Goal: Information Seeking & Learning: Compare options

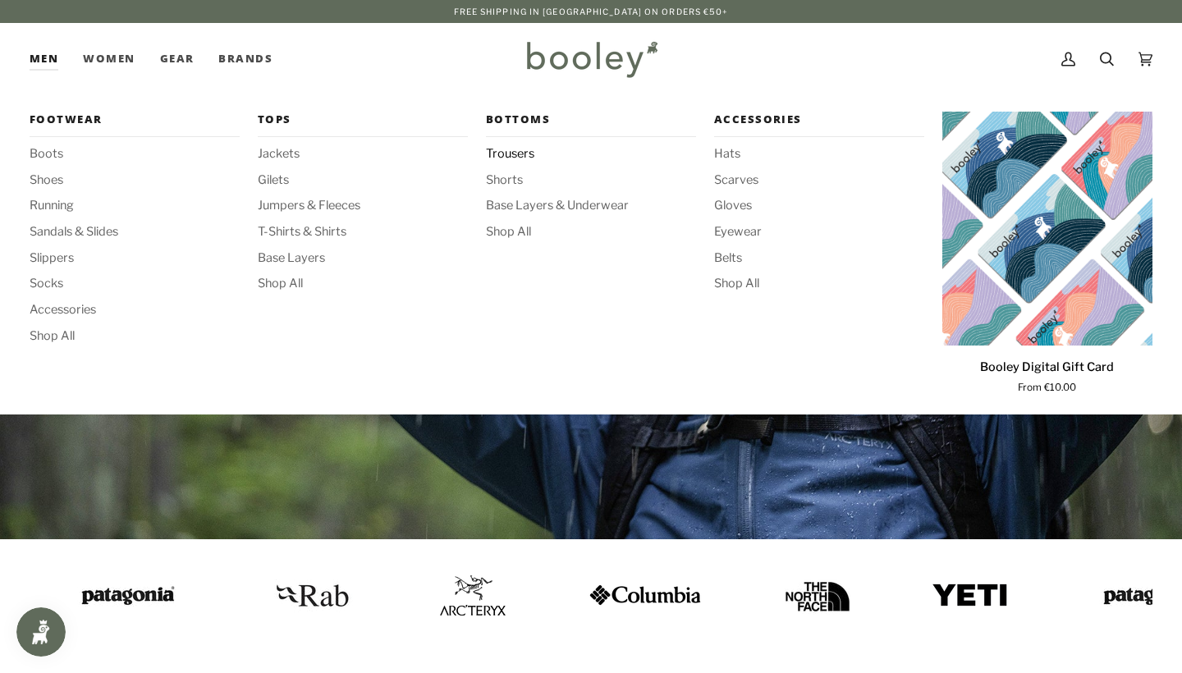
click at [517, 155] on span "Trousers" at bounding box center [591, 154] width 210 height 18
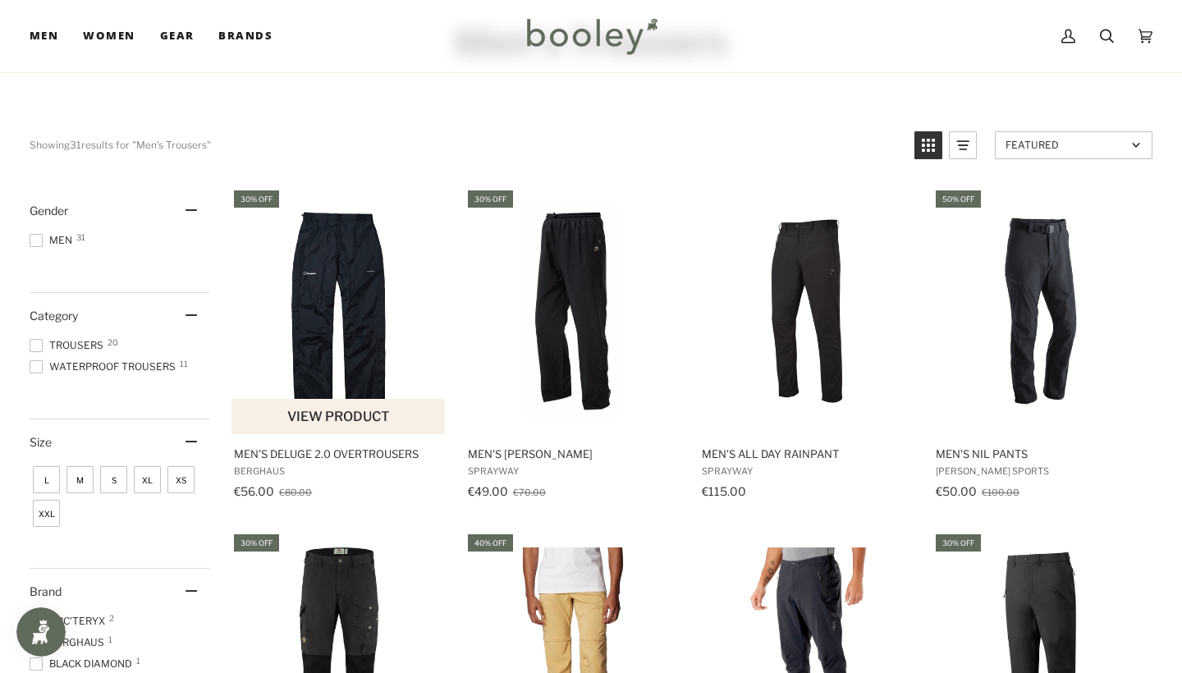
scroll to position [108, 0]
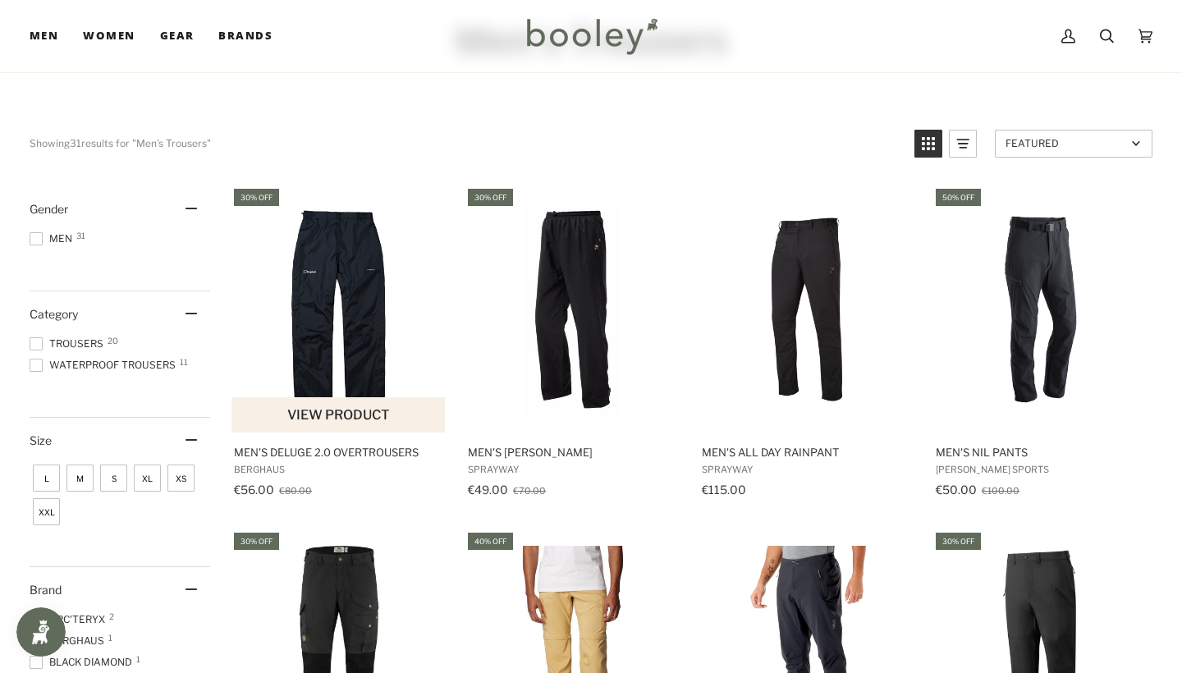
click at [339, 336] on img "Men's Deluge 2.0 Overtrousers" at bounding box center [339, 309] width 215 height 215
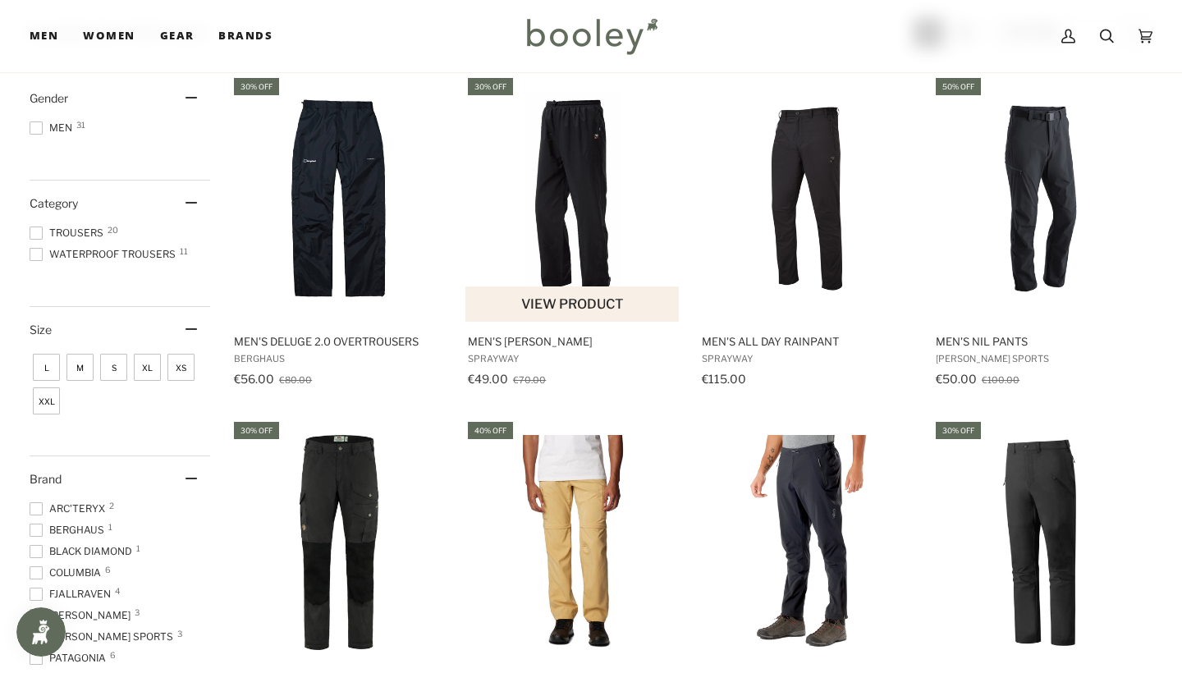
scroll to position [220, 0]
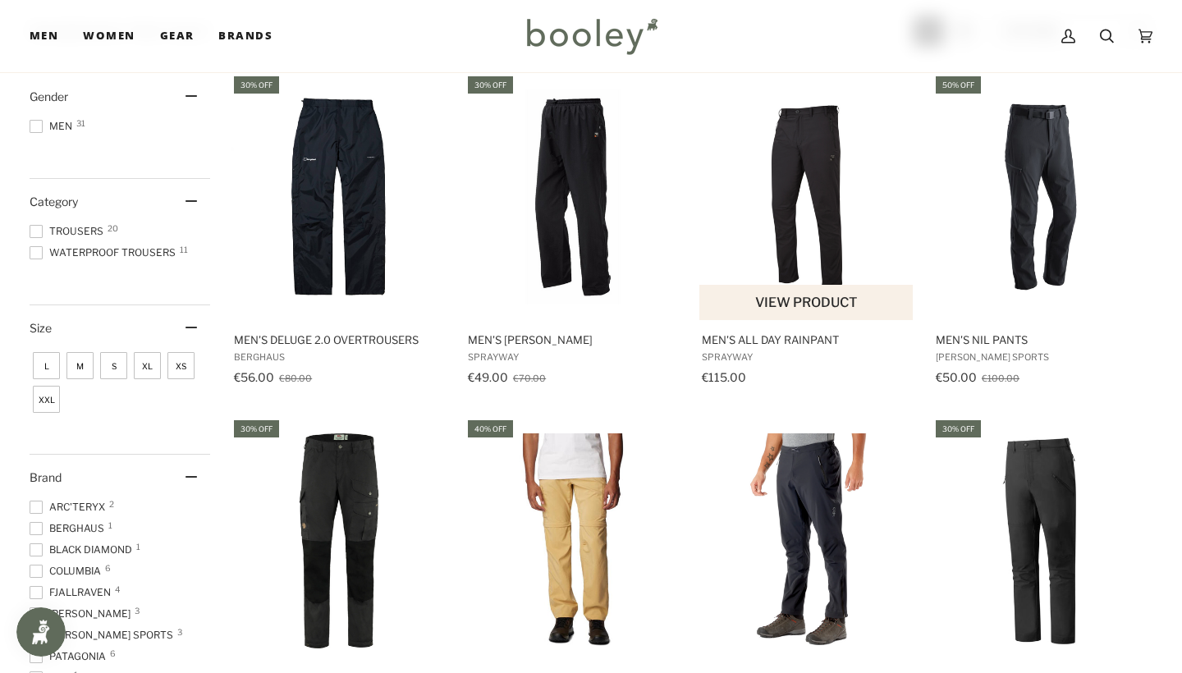
click at [816, 213] on img "Men's All Day Rainpant" at bounding box center [806, 196] width 215 height 215
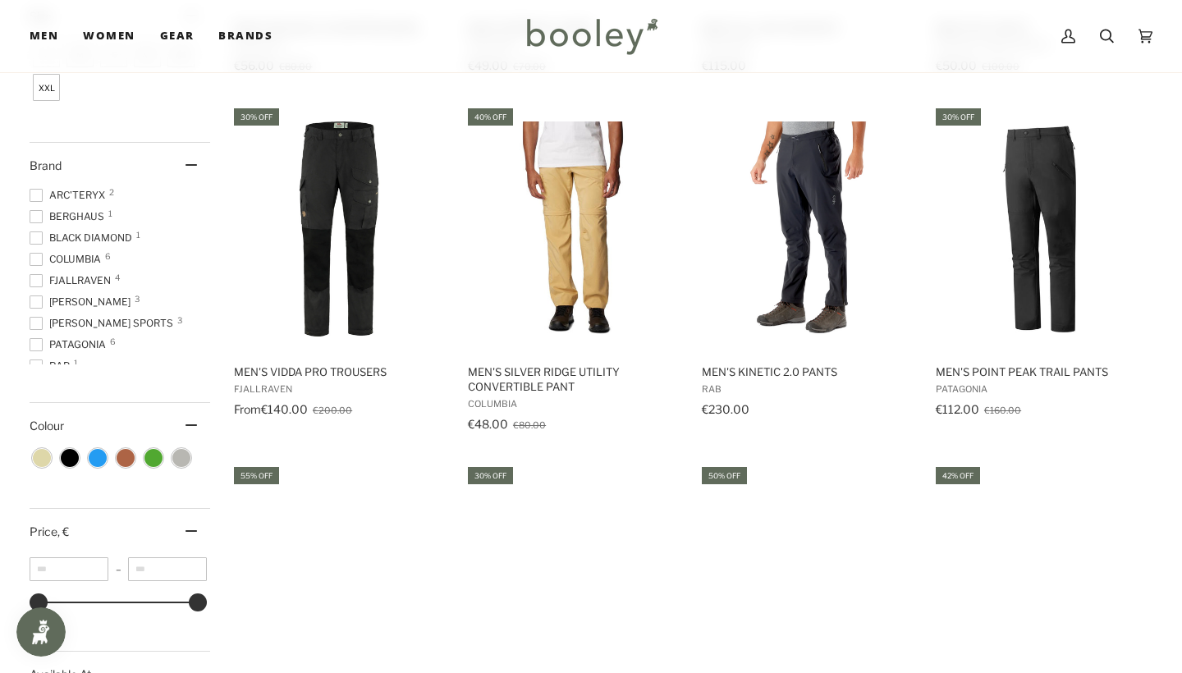
scroll to position [531, 0]
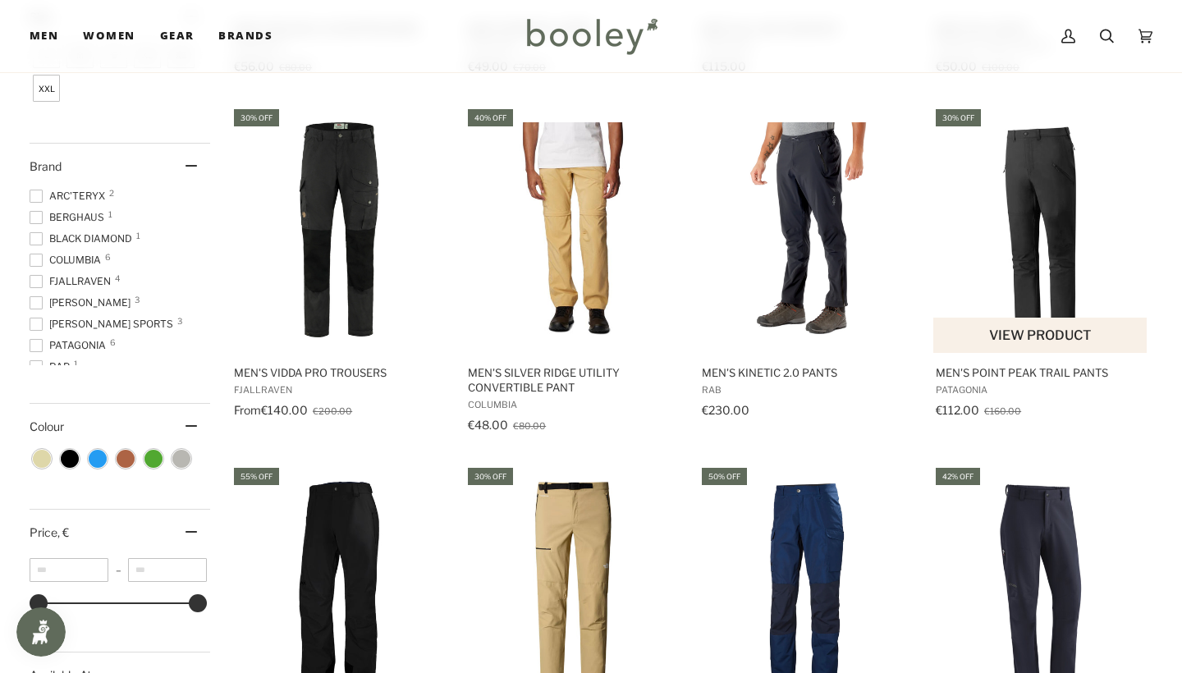
click at [988, 255] on img "Men's Point Peak Trail Pants" at bounding box center [1040, 229] width 215 height 215
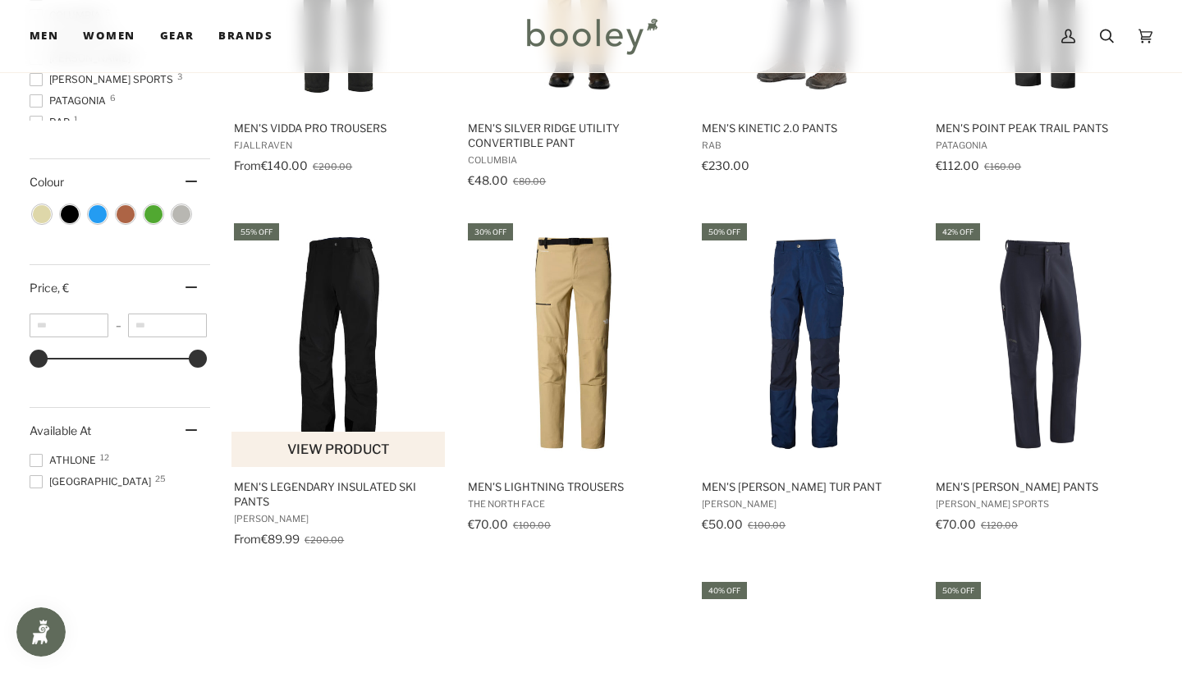
scroll to position [786, 0]
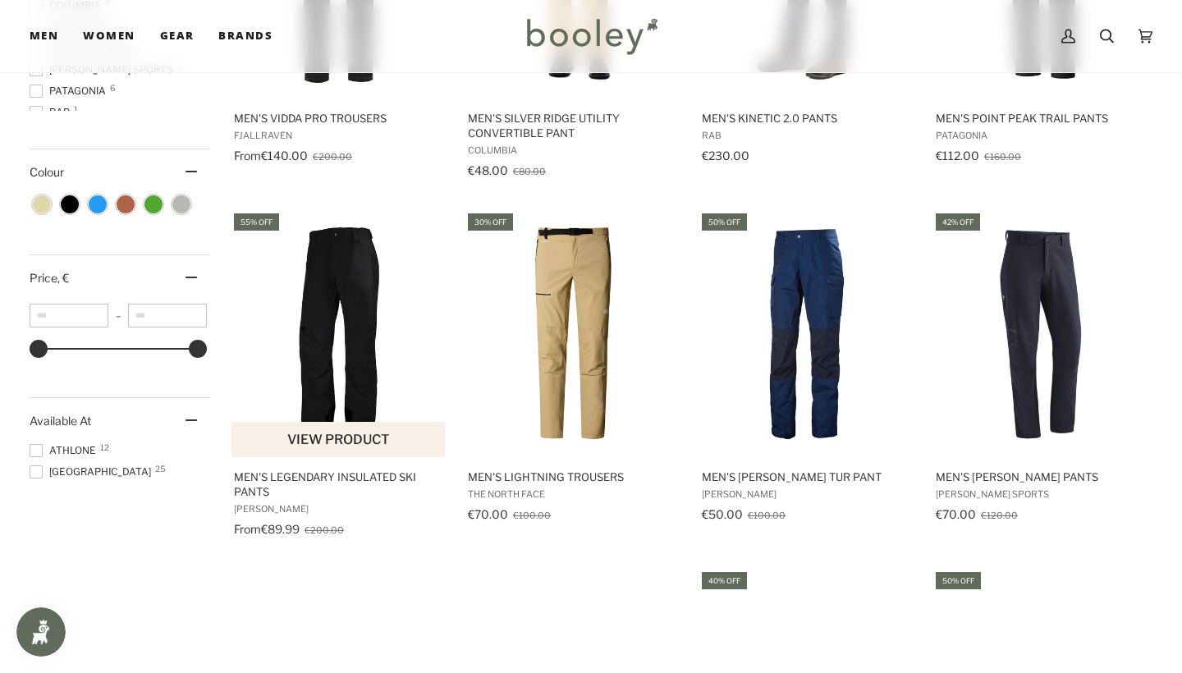
click at [339, 378] on img "Men's Legendary Insulated Ski Pants" at bounding box center [339, 334] width 215 height 215
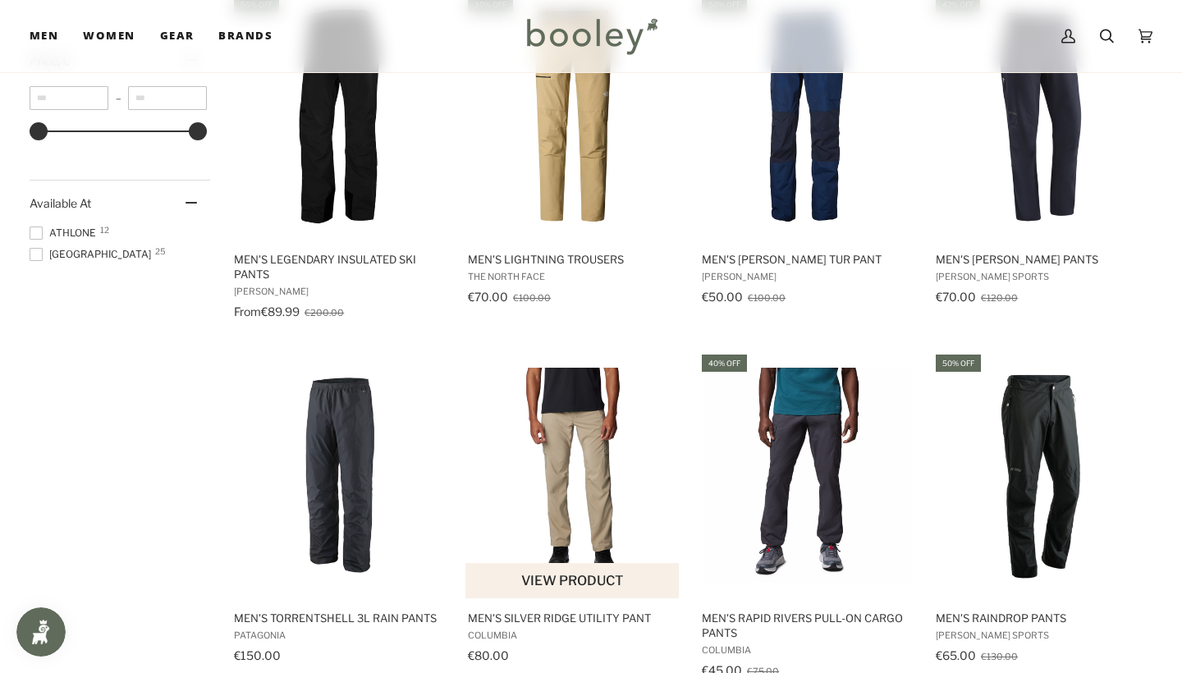
scroll to position [1152, 0]
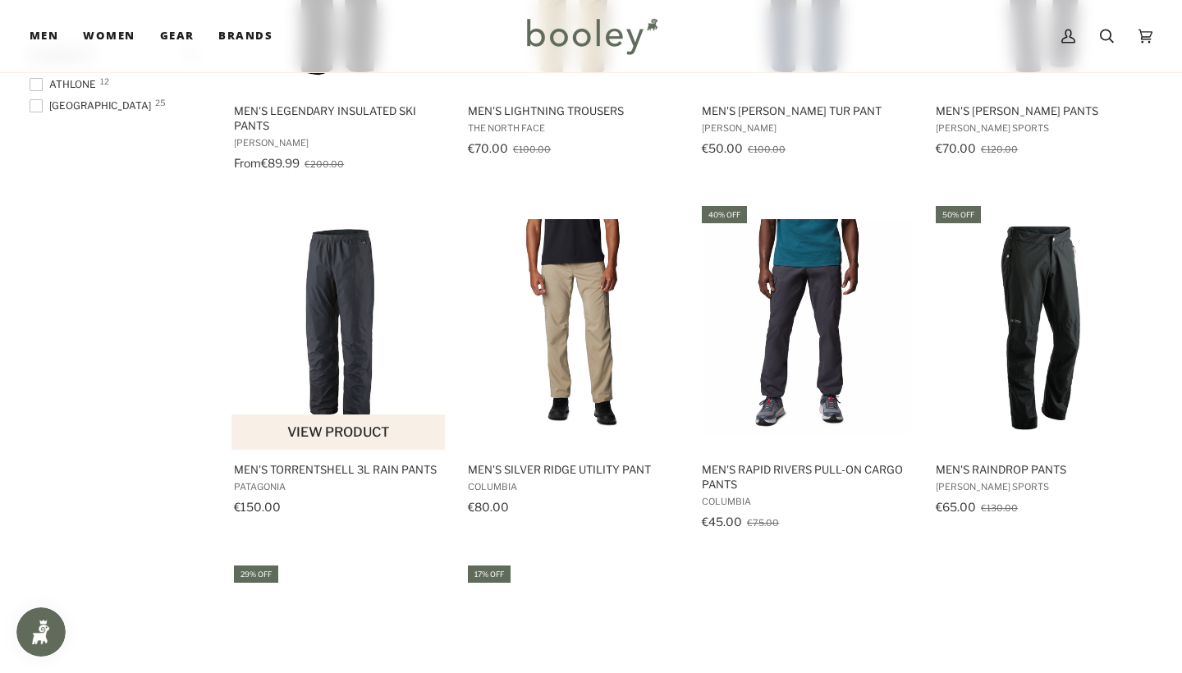
click at [370, 375] on img "Men's Torrentshell 3L Rain Pants" at bounding box center [339, 326] width 215 height 215
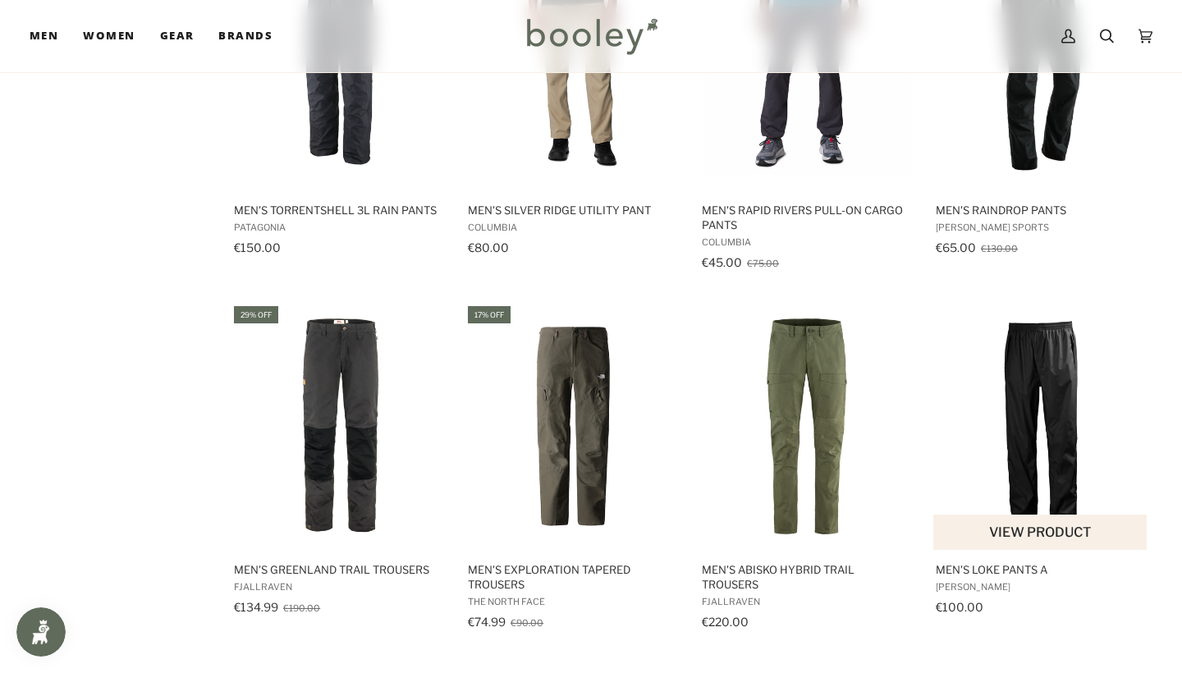
scroll to position [1413, 0]
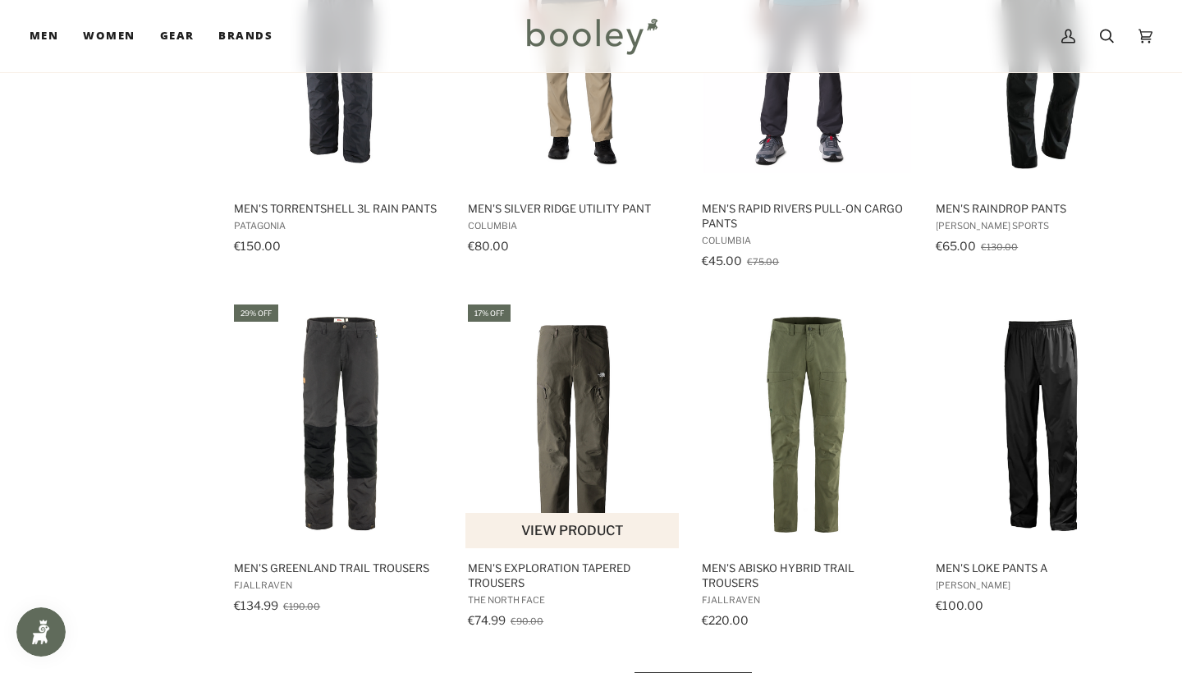
click at [592, 461] on img "Men's Exploration Tapered Trousers" at bounding box center [572, 424] width 215 height 215
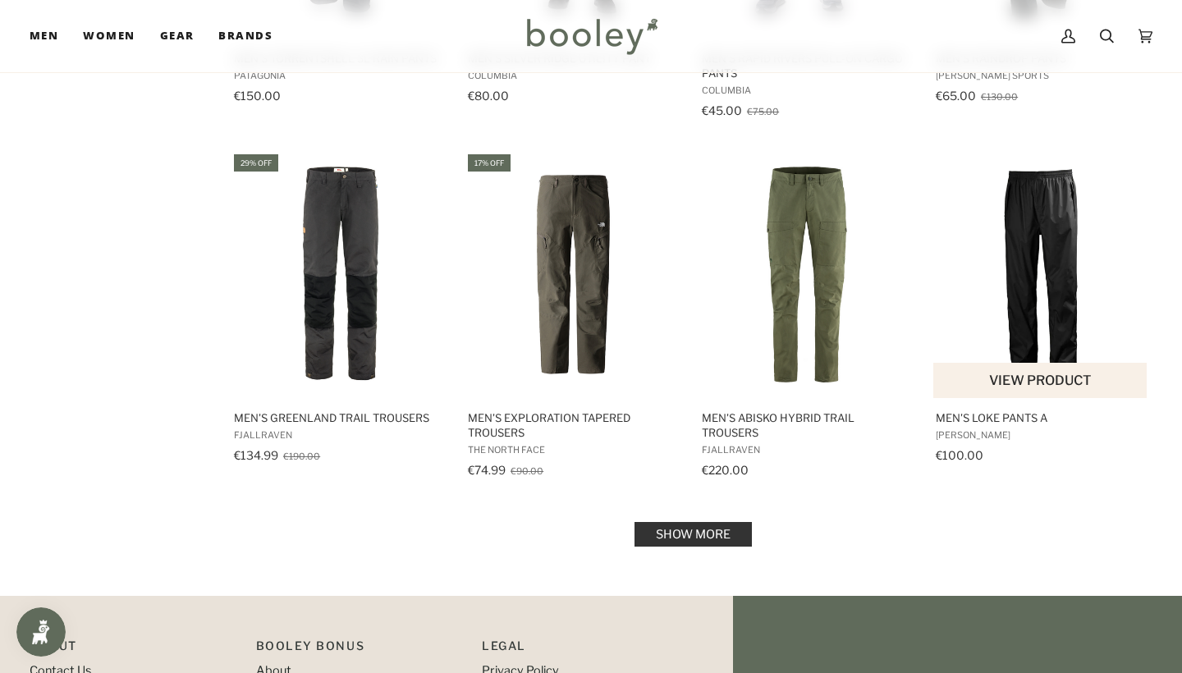
scroll to position [1566, 0]
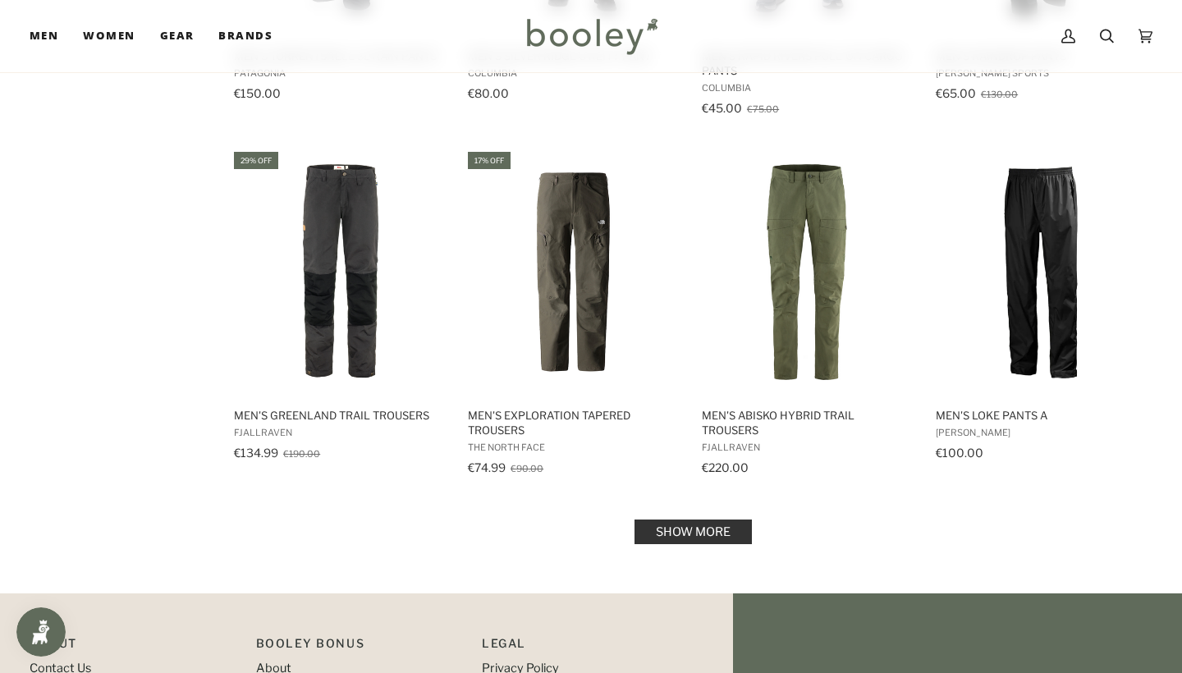
click at [690, 528] on link "Show more" at bounding box center [693, 532] width 117 height 25
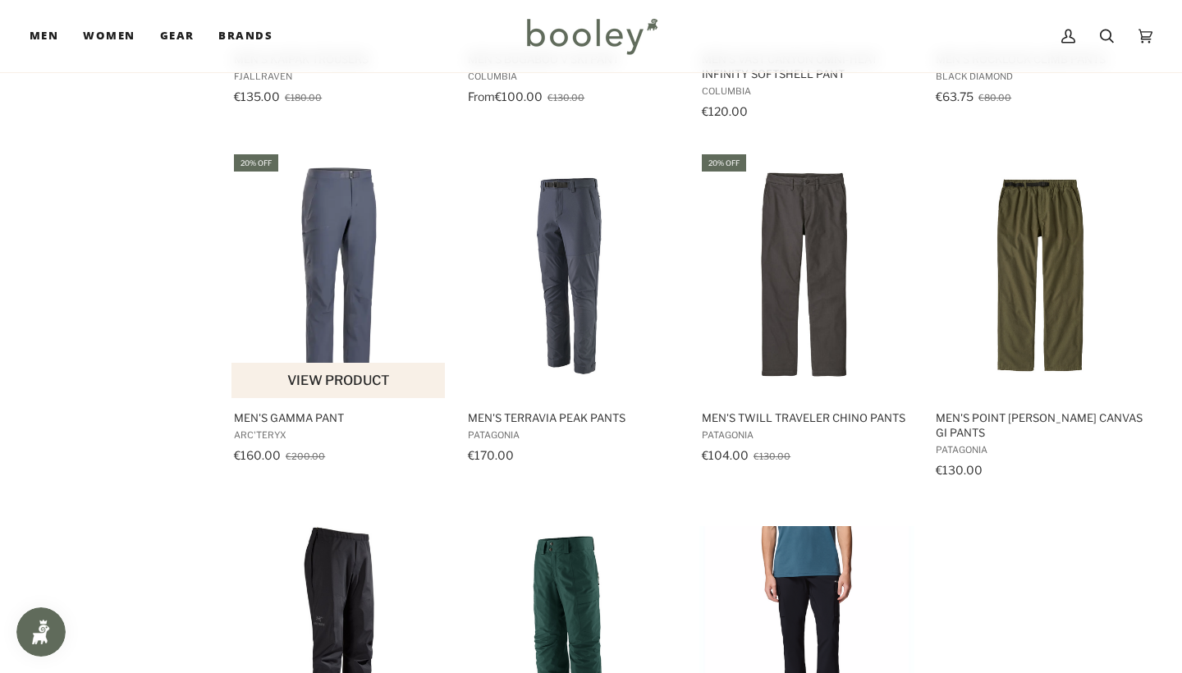
scroll to position [2278, 0]
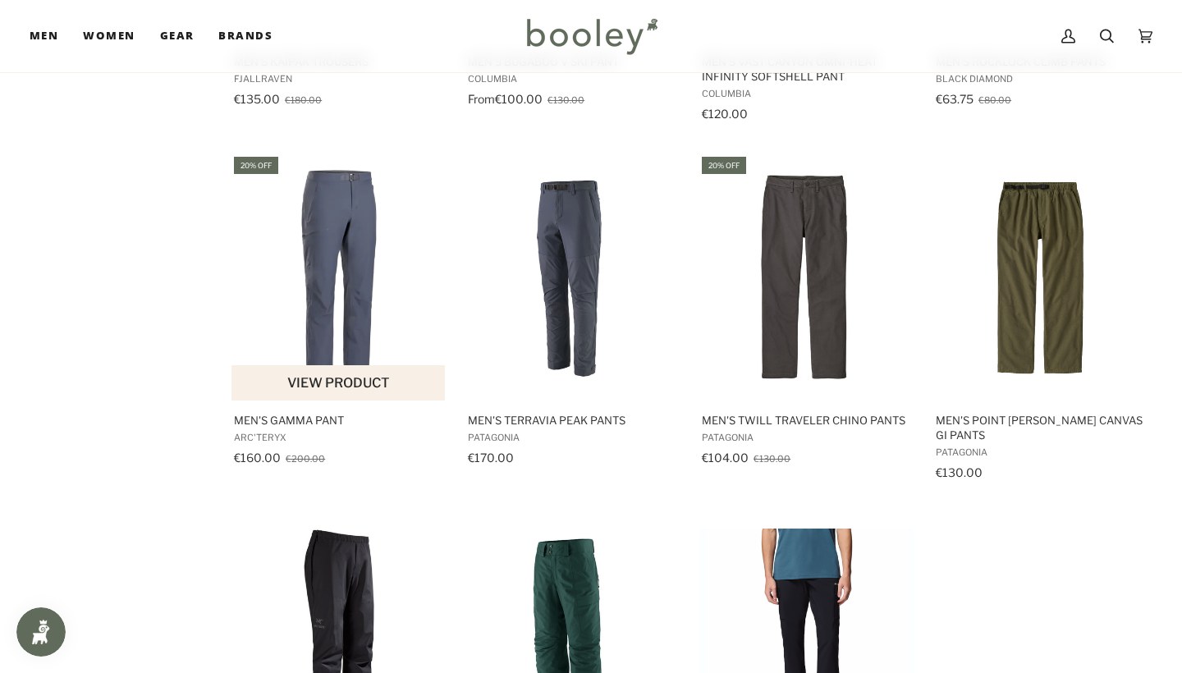
click at [345, 277] on img "Men's Gamma Pant" at bounding box center [339, 277] width 215 height 215
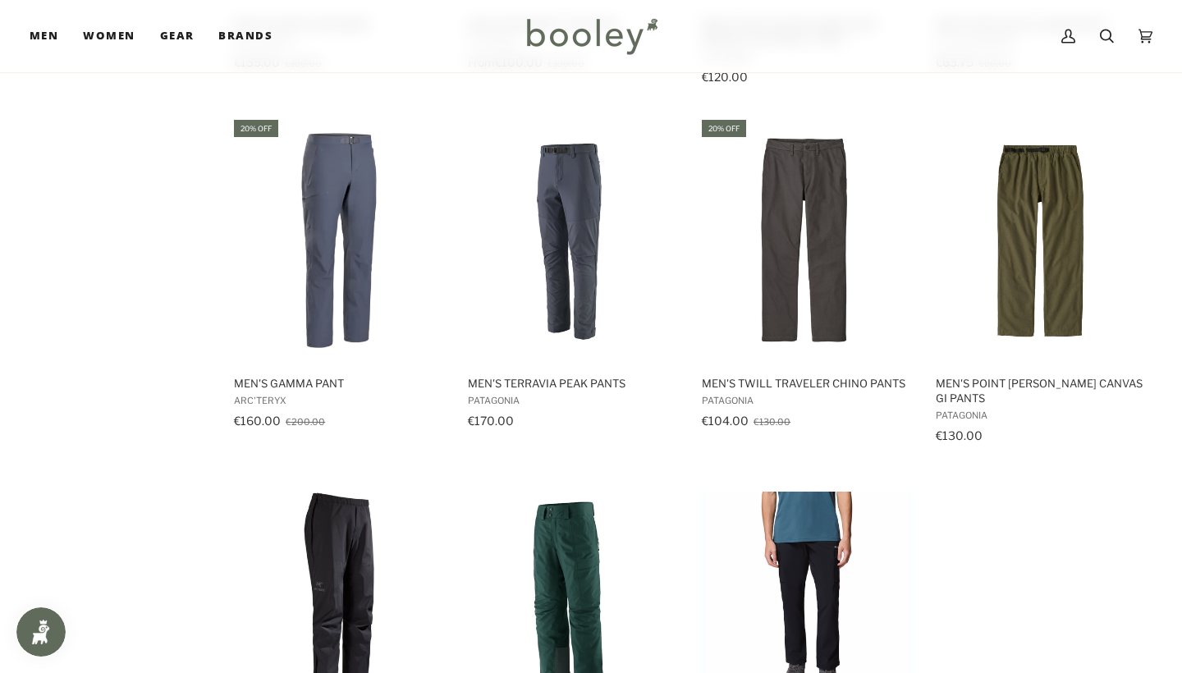
scroll to position [2314, 0]
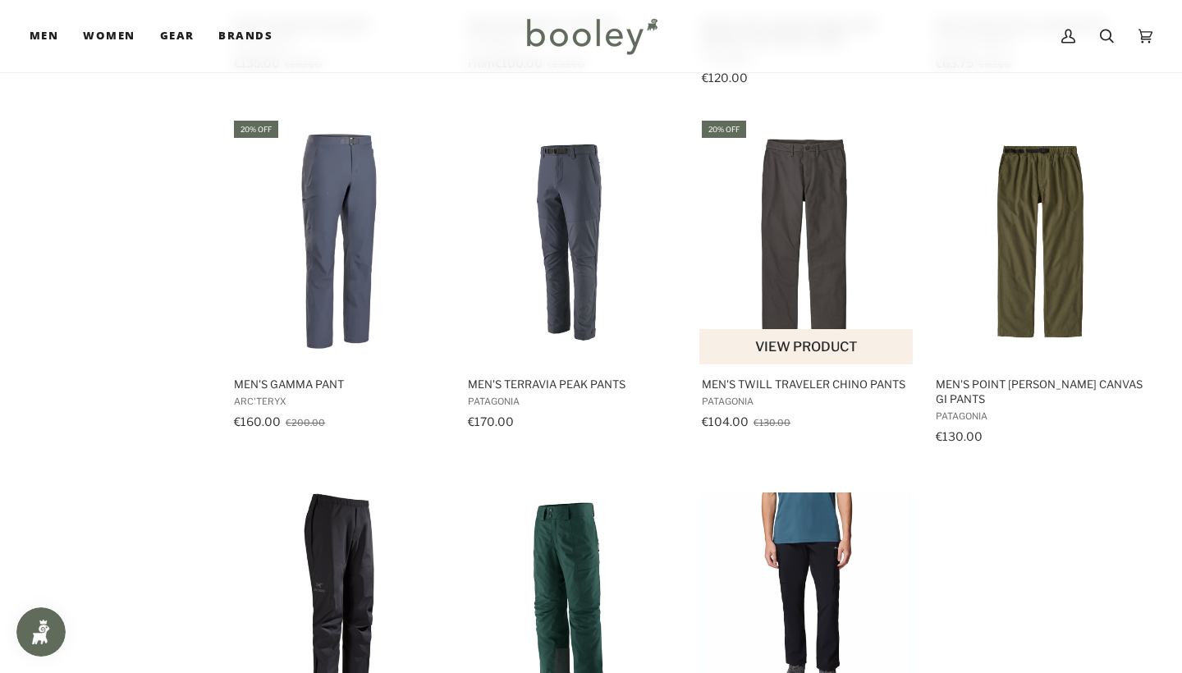
click at [808, 216] on img "Men's Twill Traveler Chino Pants" at bounding box center [806, 241] width 215 height 215
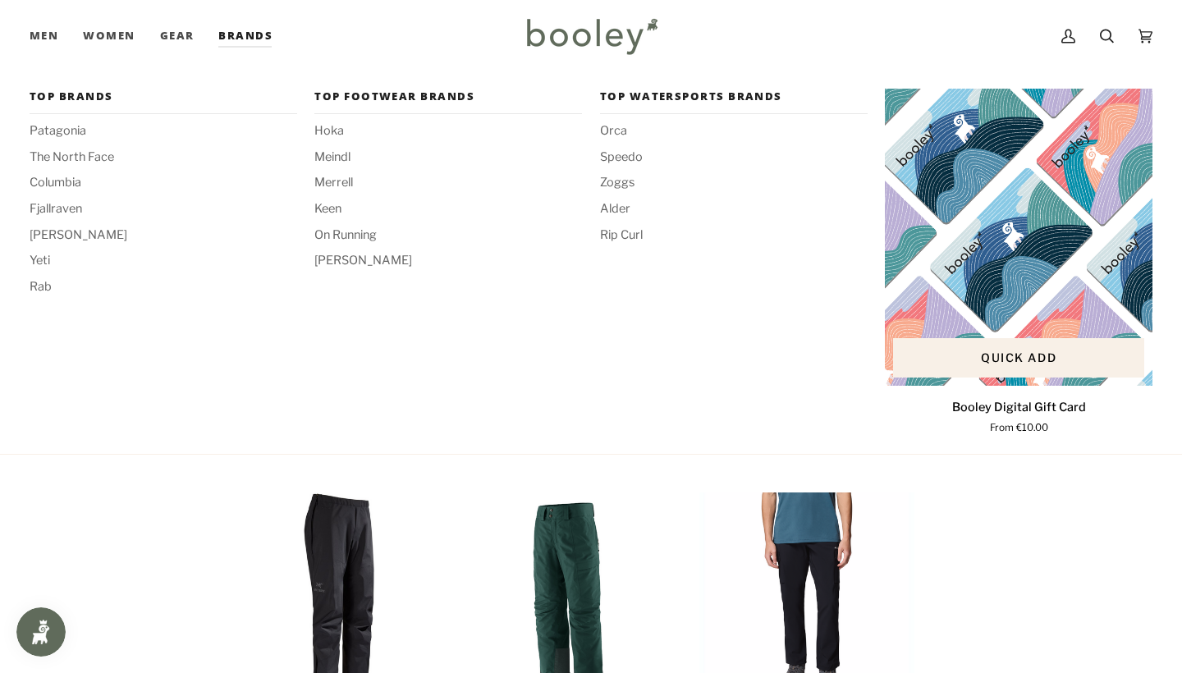
click at [1027, 329] on img "Booley Digital Gift Card" at bounding box center [1019, 237] width 268 height 297
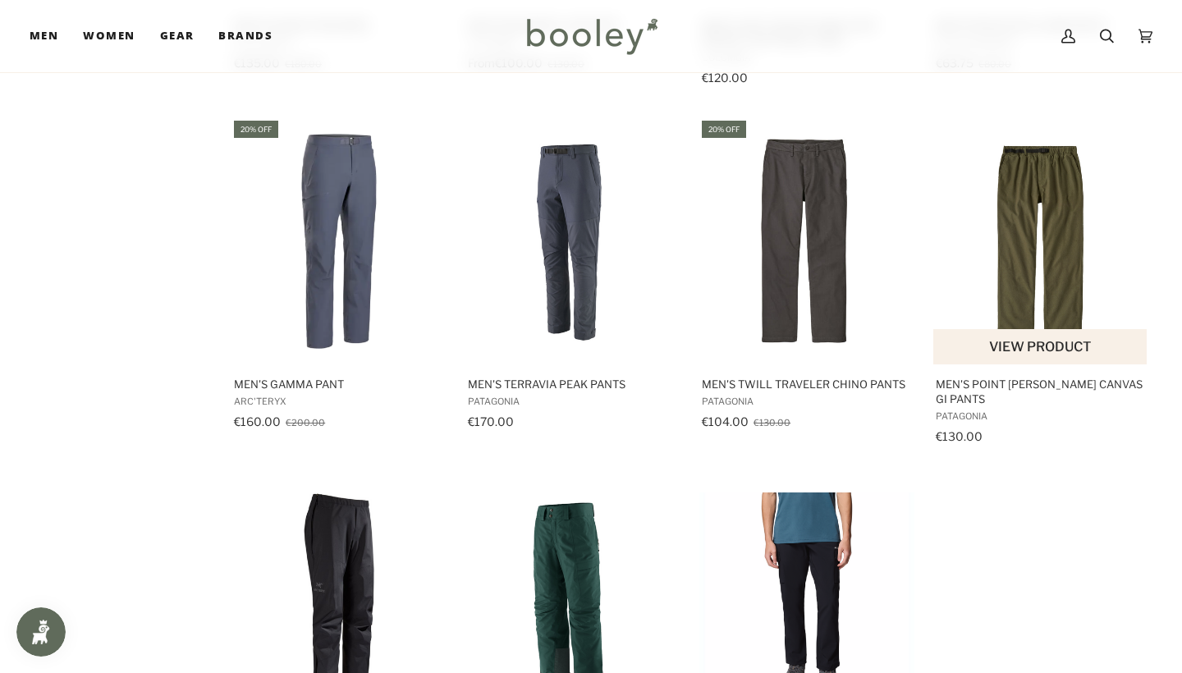
click at [981, 428] on div "€130.00" at bounding box center [1041, 436] width 210 height 17
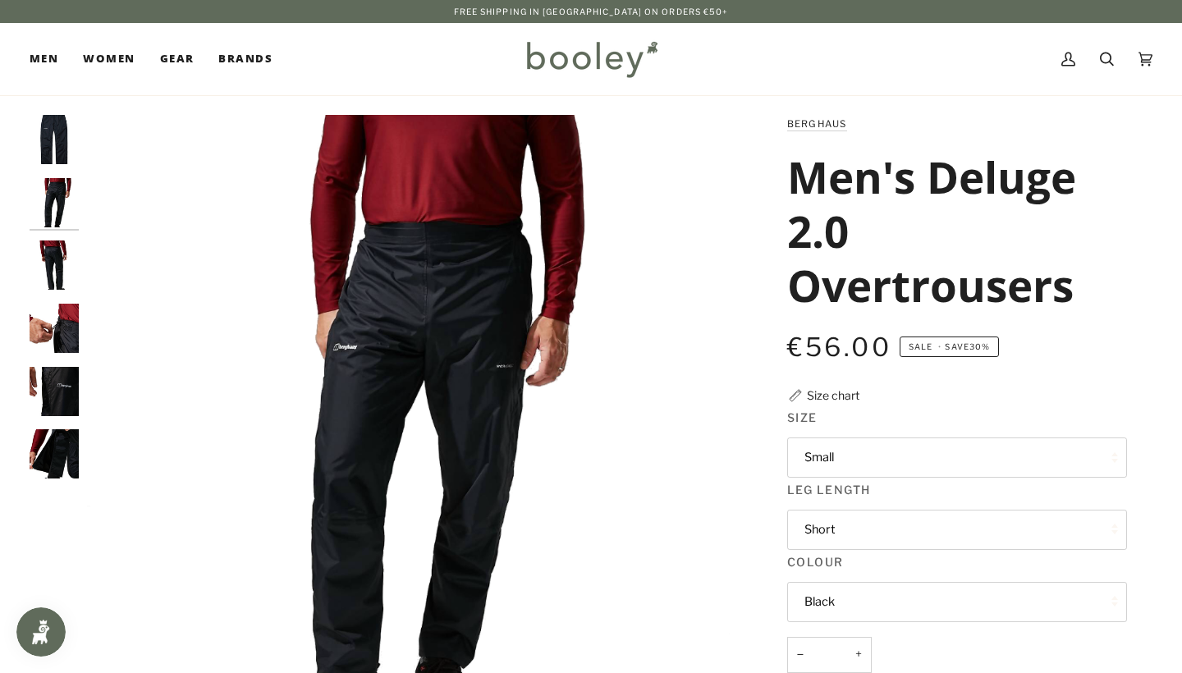
click at [60, 254] on img "Berghaus Men's Deluge 2.0 Overtrousers - Booley Galway" at bounding box center [54, 265] width 49 height 49
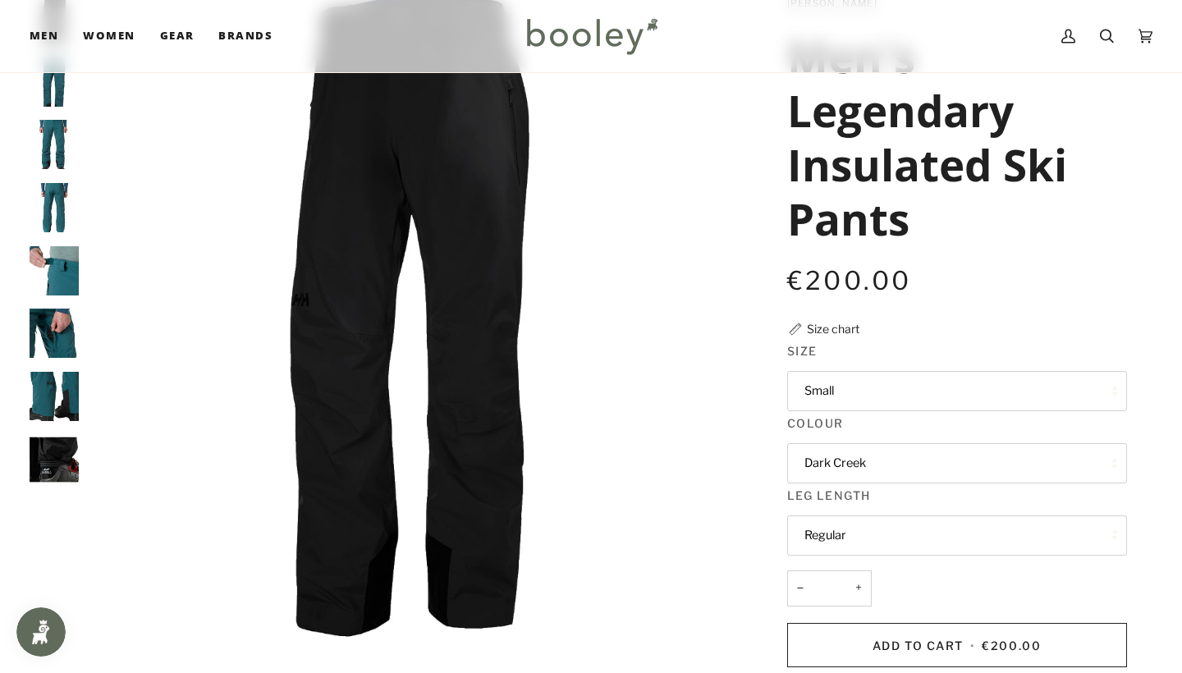
click at [61, 88] on img "Helly Hansen Men's Legendary Insulated Pants Dark Creek - Booley Galway" at bounding box center [54, 81] width 49 height 49
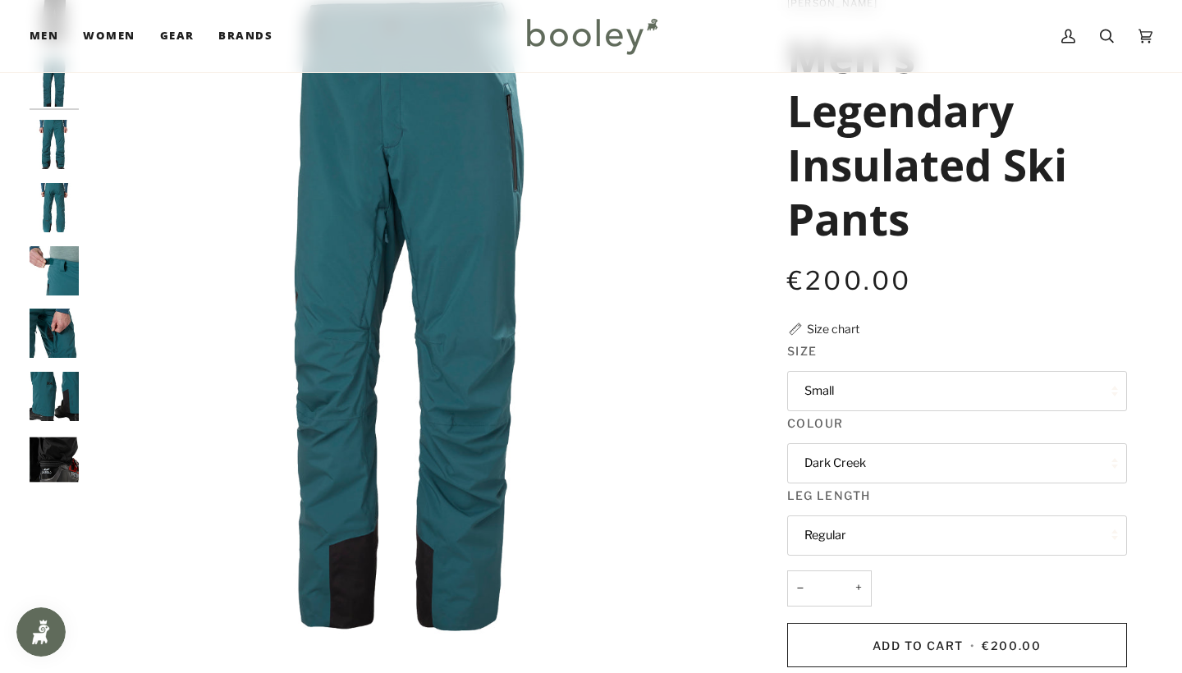
click at [70, 152] on img "Helly Hansen Men's Legendary Insulated Pants - Booley Galway" at bounding box center [54, 144] width 49 height 49
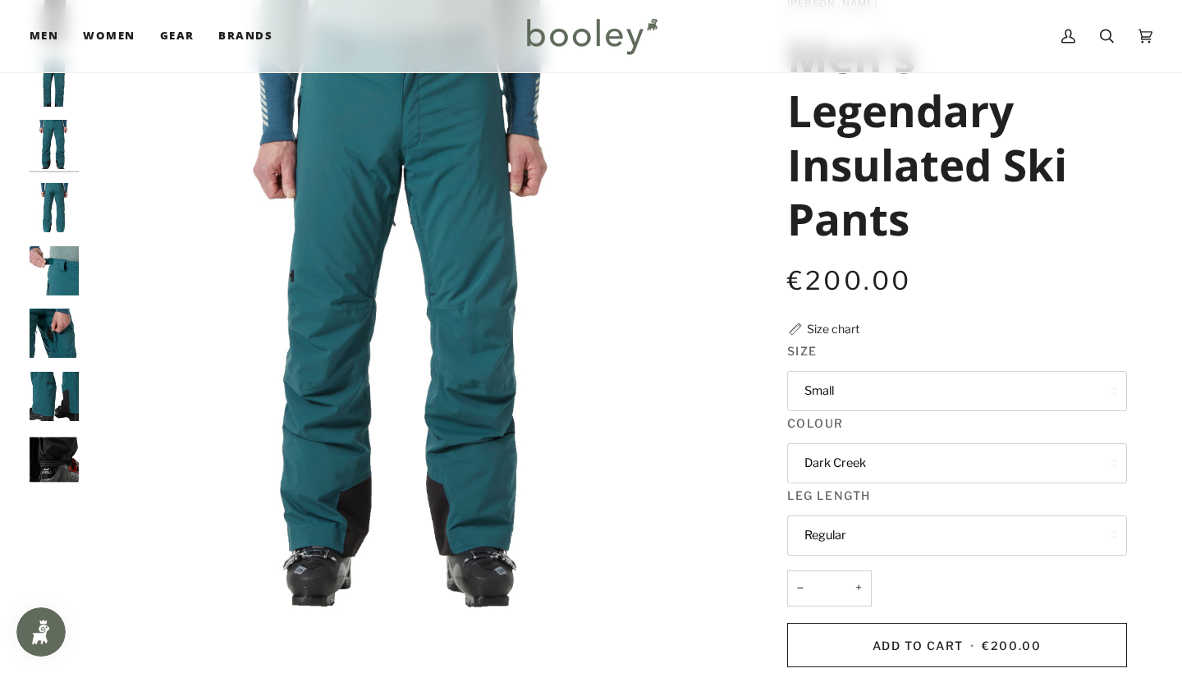
click at [62, 249] on img "Helly Hansen Men's Legendary Insulated Pants - Booley Galway" at bounding box center [54, 270] width 49 height 49
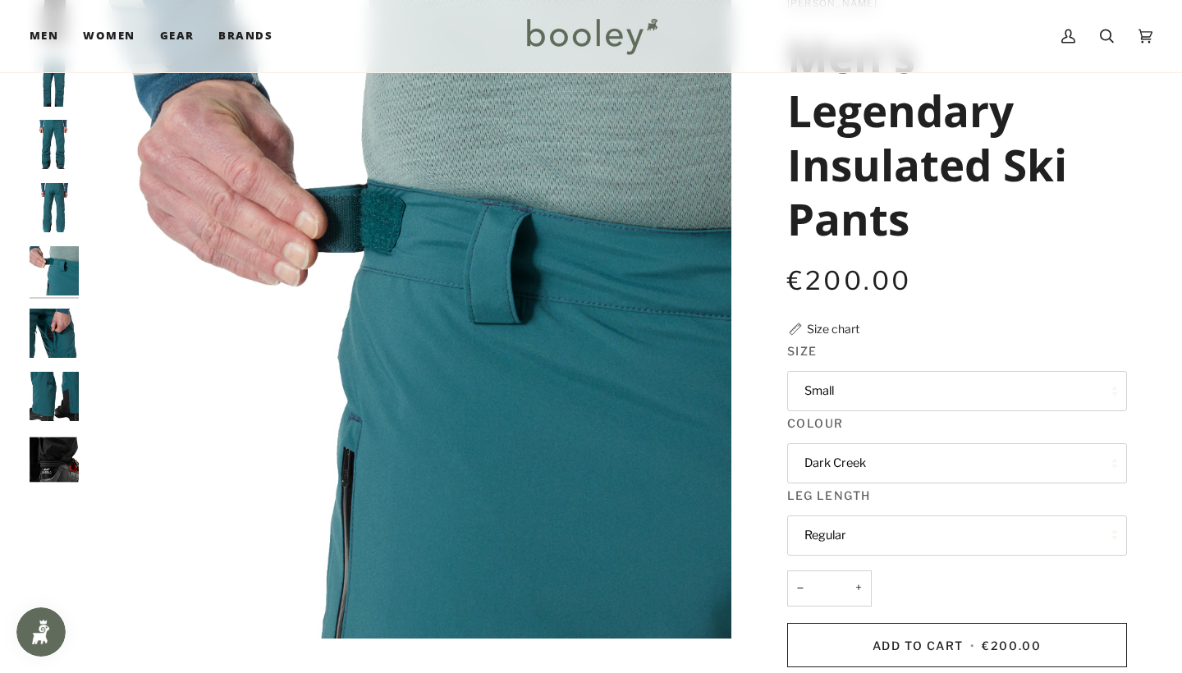
click at [48, 331] on img "Helly Hansen Men's Legendary Insulated Pants - Booley Galway" at bounding box center [54, 333] width 49 height 49
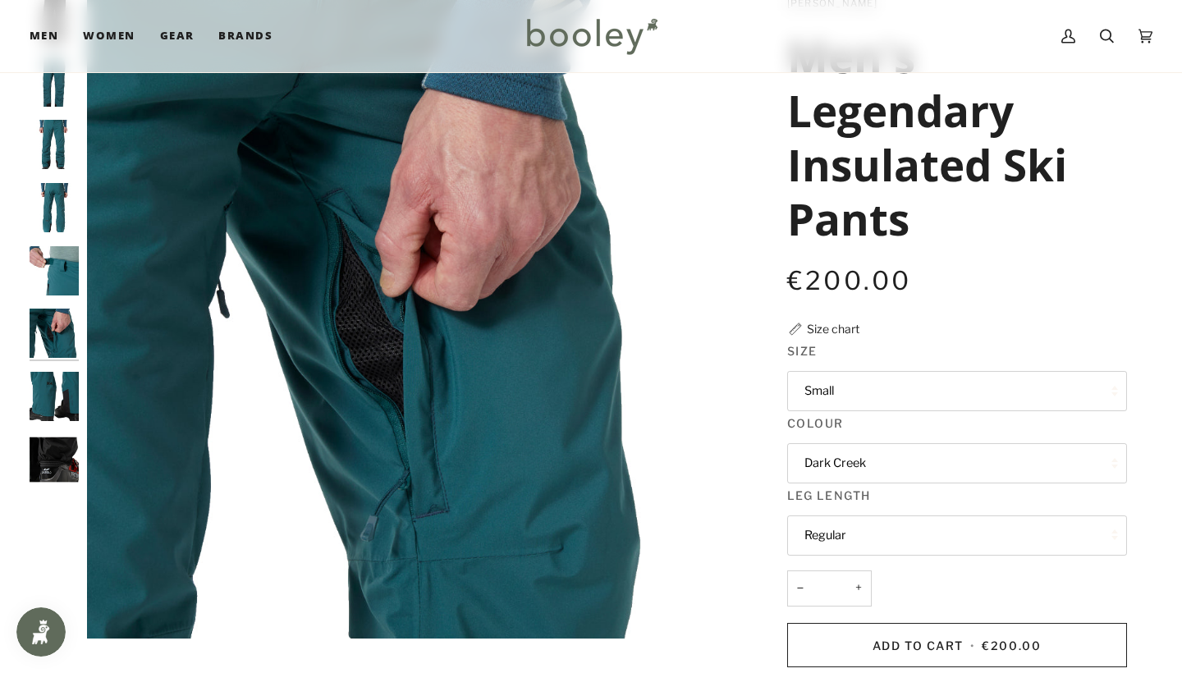
click at [36, 402] on img "Helly Hansen Men's Legendary Insulated Pants - Booley Galway" at bounding box center [54, 396] width 49 height 49
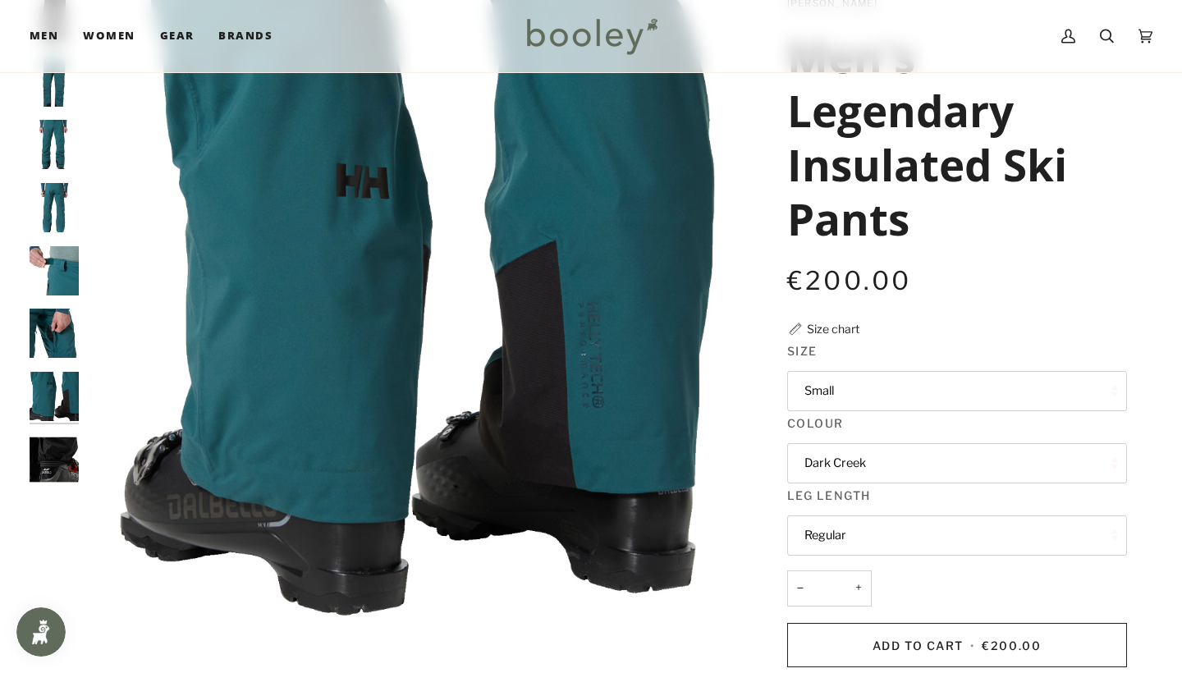
click at [44, 452] on img "Helly Hansen Men's Legendary Insulated Pants - Booley Galway" at bounding box center [54, 459] width 49 height 49
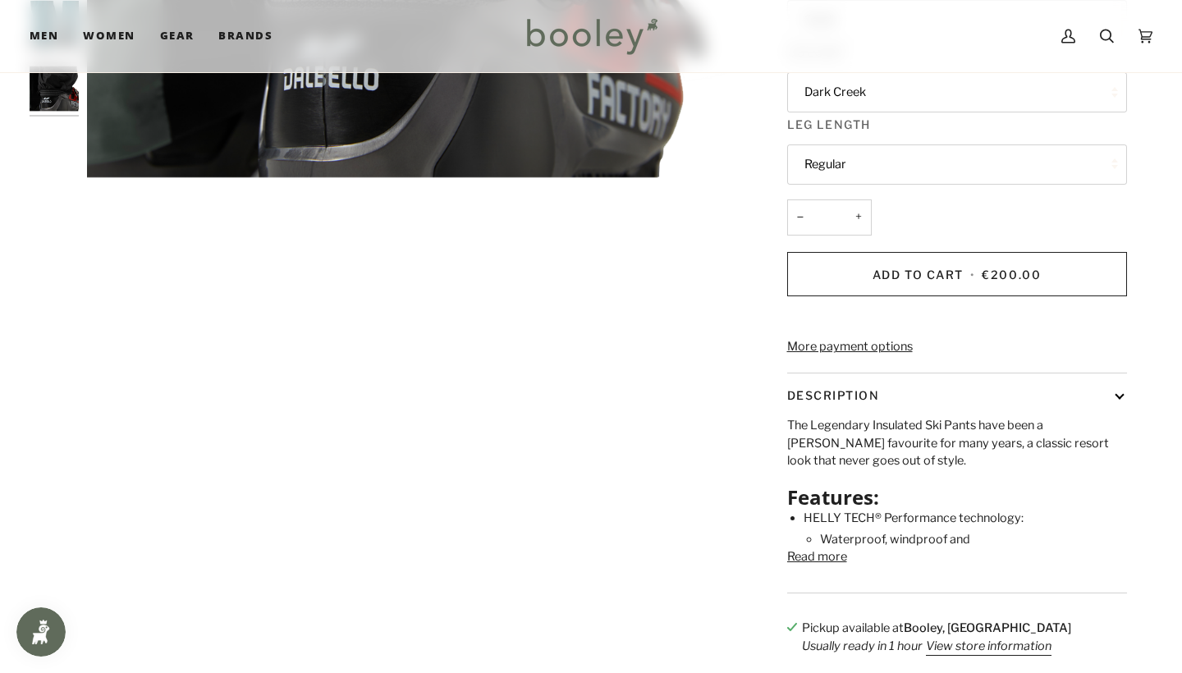
scroll to position [309, 0]
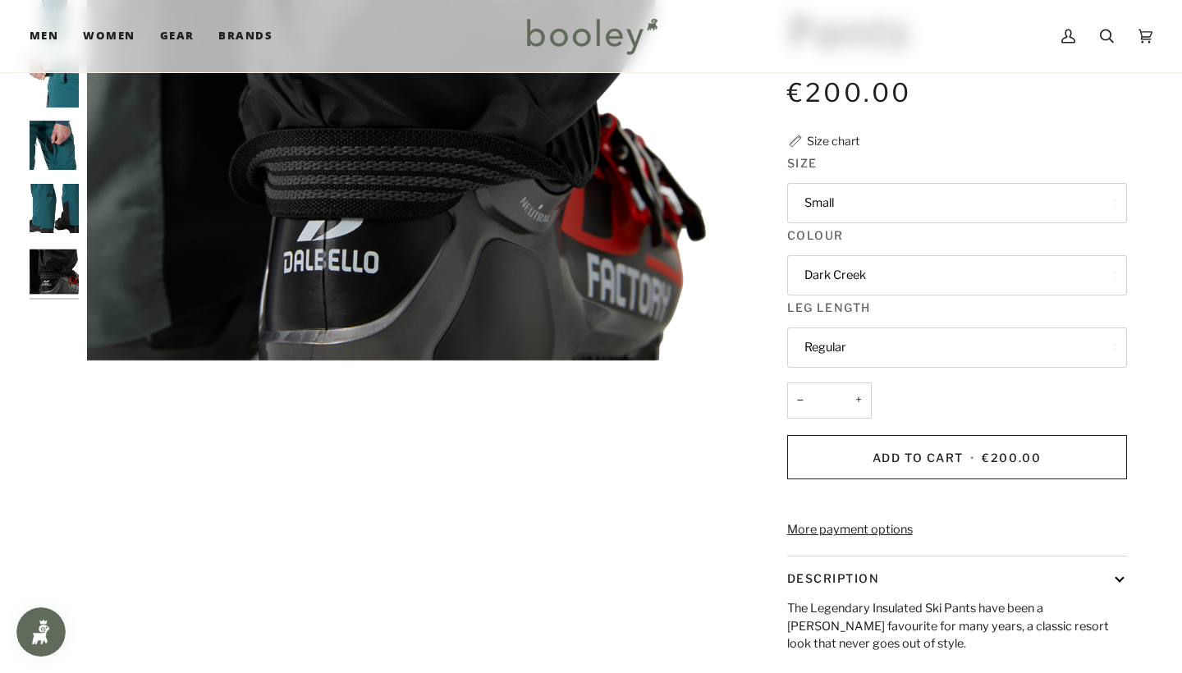
click at [826, 261] on button "Dark Creek" at bounding box center [957, 275] width 340 height 40
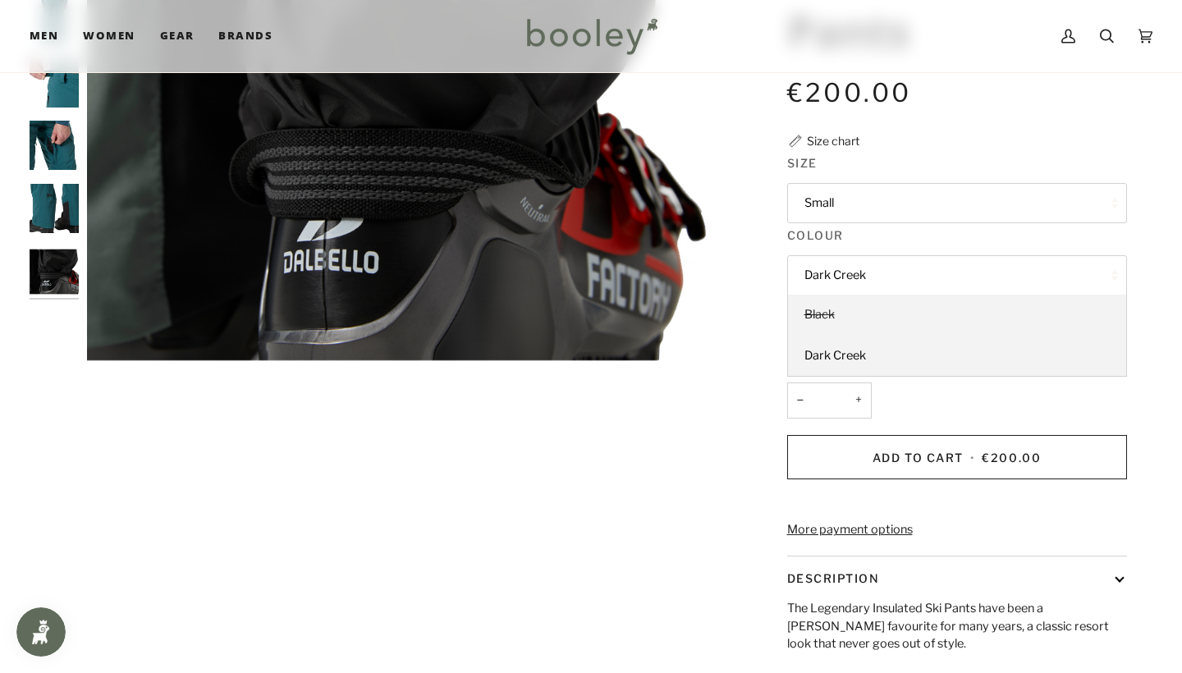
click at [828, 318] on link "Black" at bounding box center [957, 315] width 338 height 41
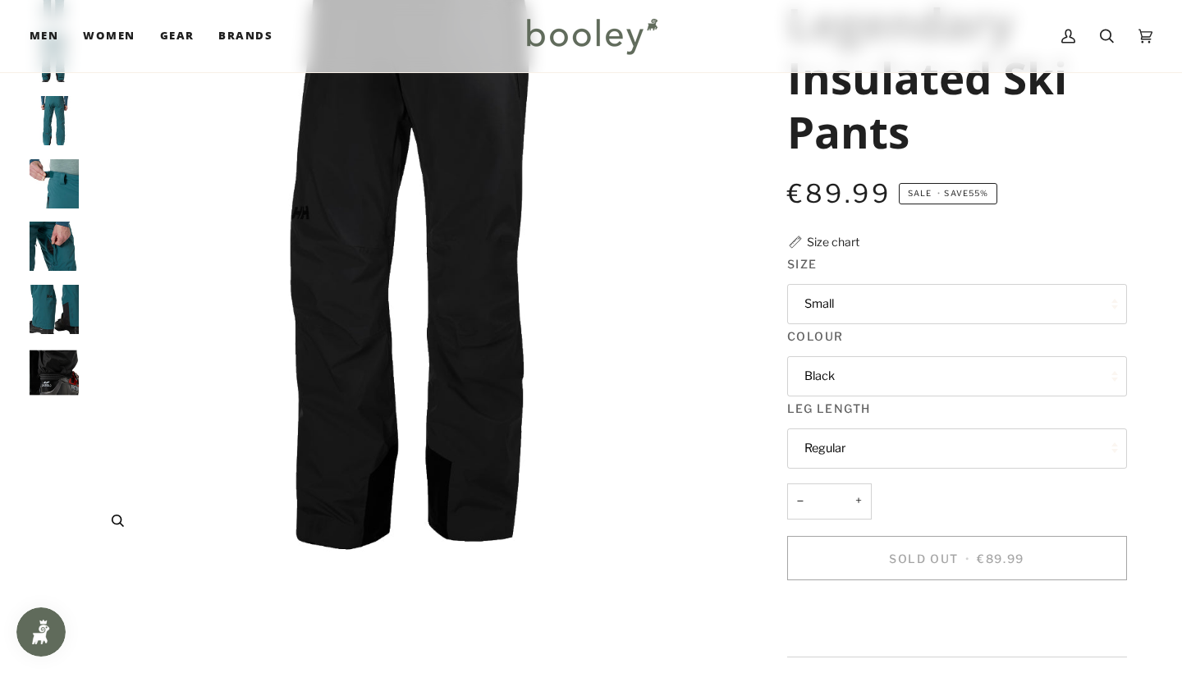
scroll to position [209, 0]
click at [915, 452] on button "Regular" at bounding box center [957, 448] width 340 height 40
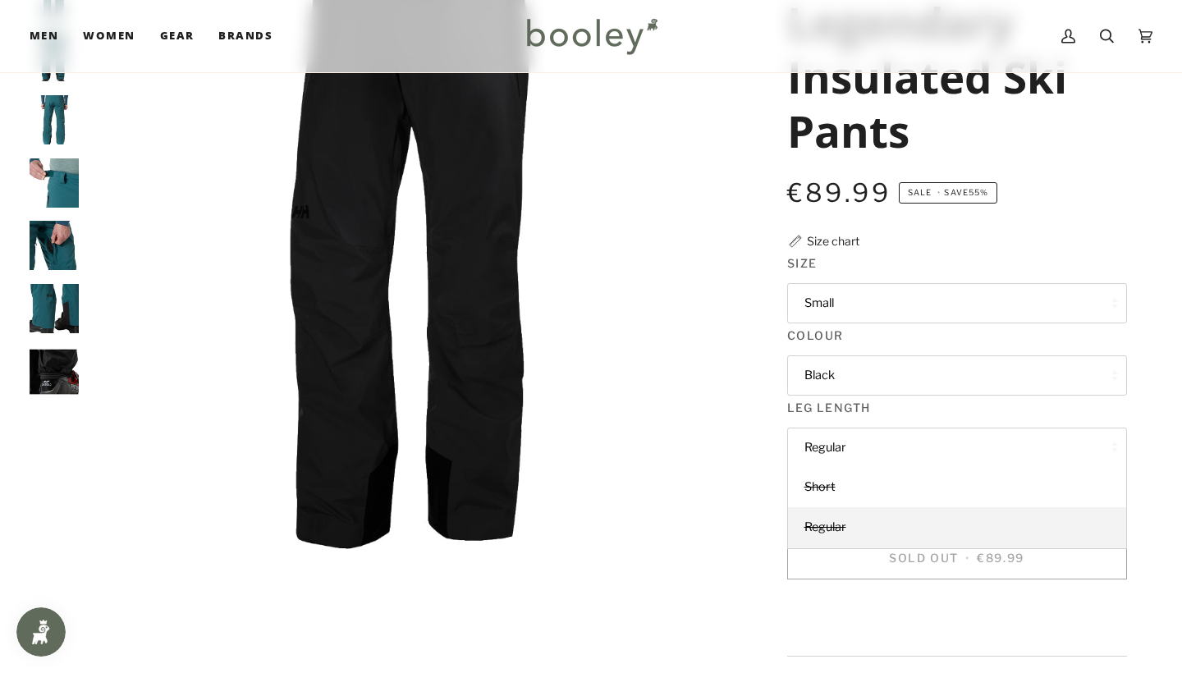
click at [860, 379] on button "Black" at bounding box center [957, 375] width 340 height 40
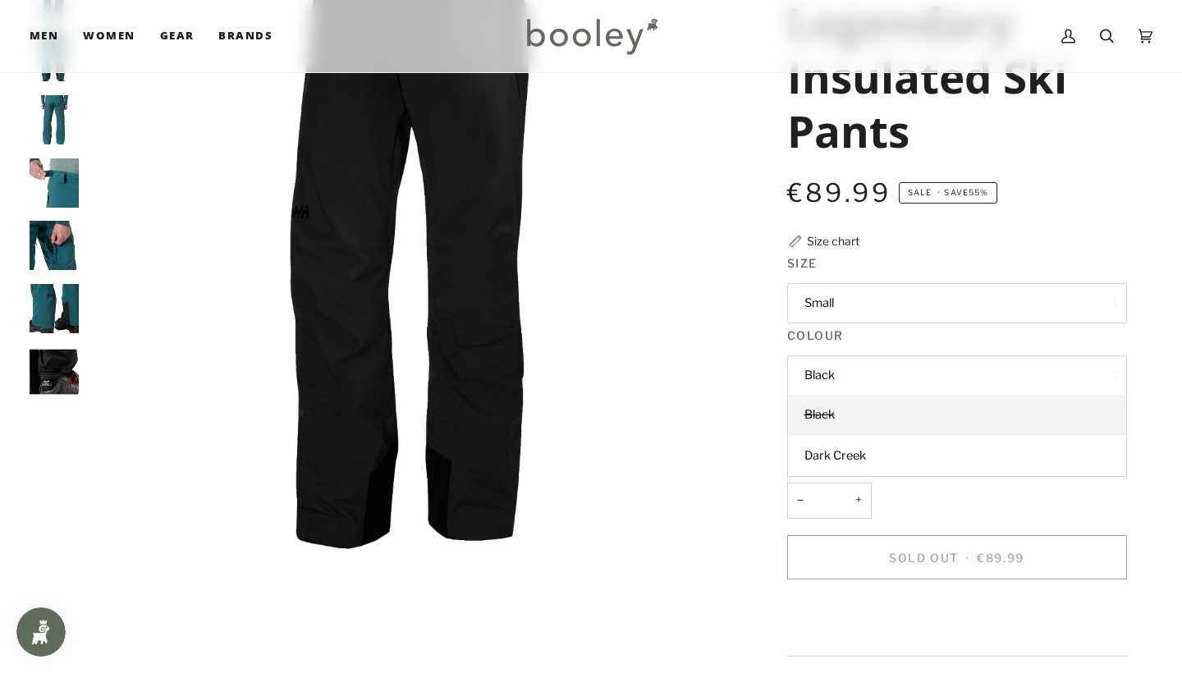
click at [853, 288] on button "Small" at bounding box center [957, 303] width 340 height 40
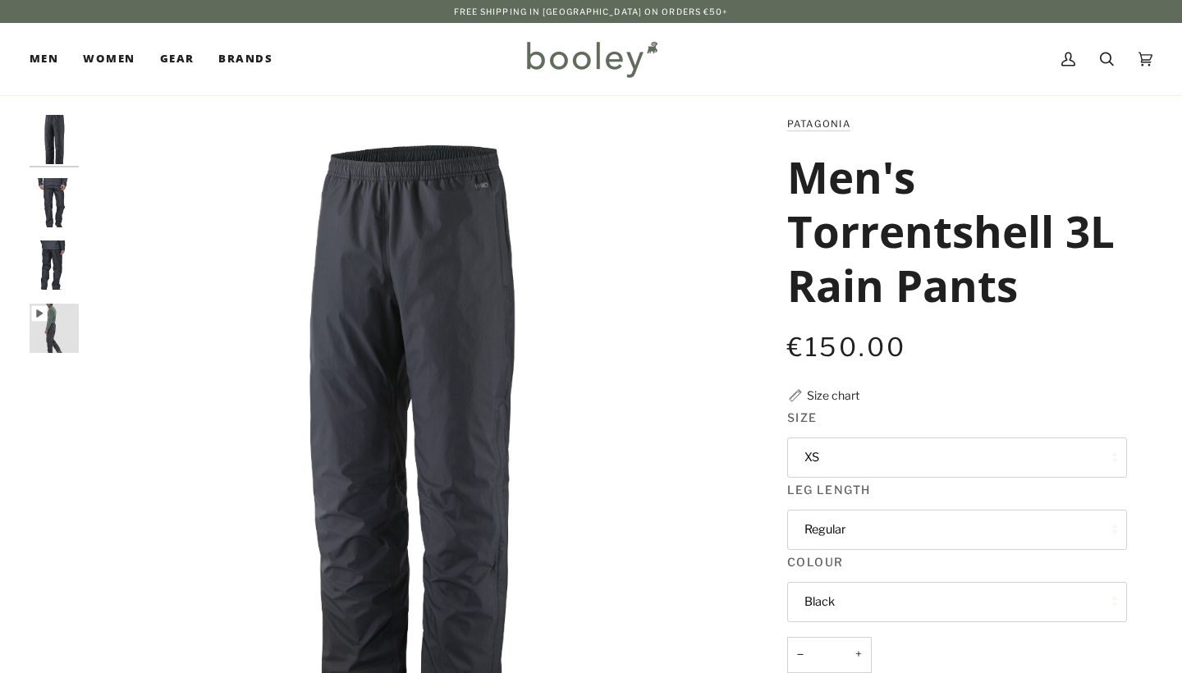
click at [61, 197] on img "Patagonia Men's Torrentshell 3L Rain Pants Black - Booley Galway" at bounding box center [54, 202] width 49 height 49
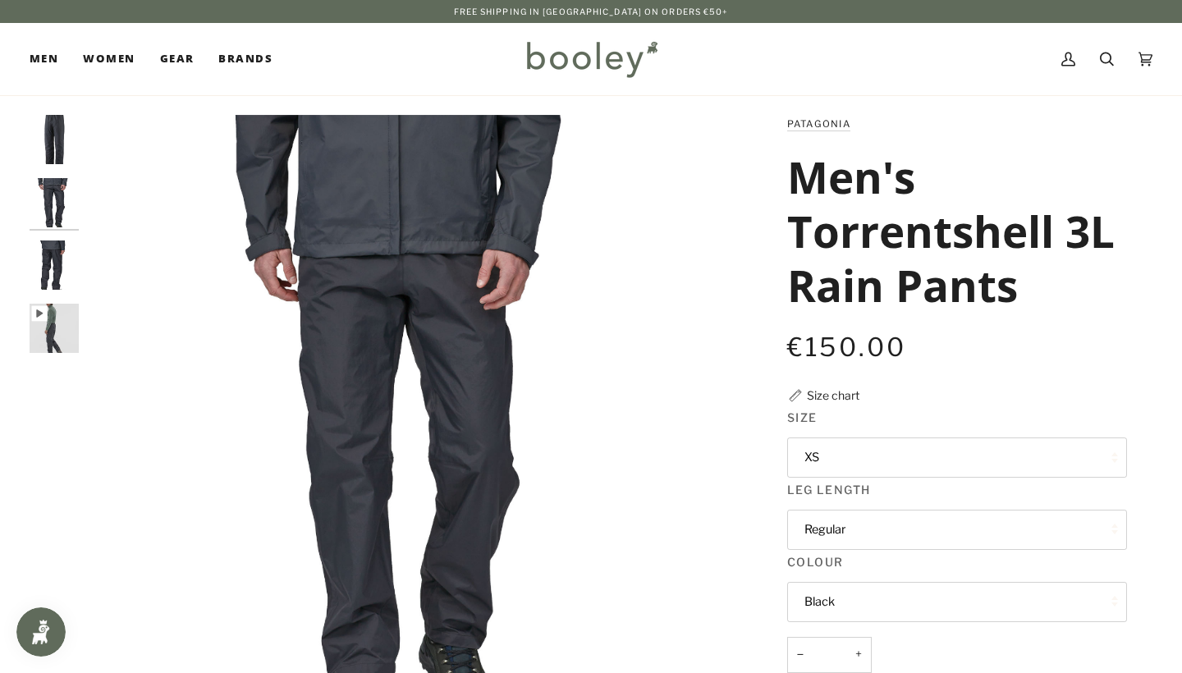
click at [53, 133] on img "Patagonia Men's Torrentshell 3L Rain Pants Black - Booley Galway" at bounding box center [54, 139] width 49 height 49
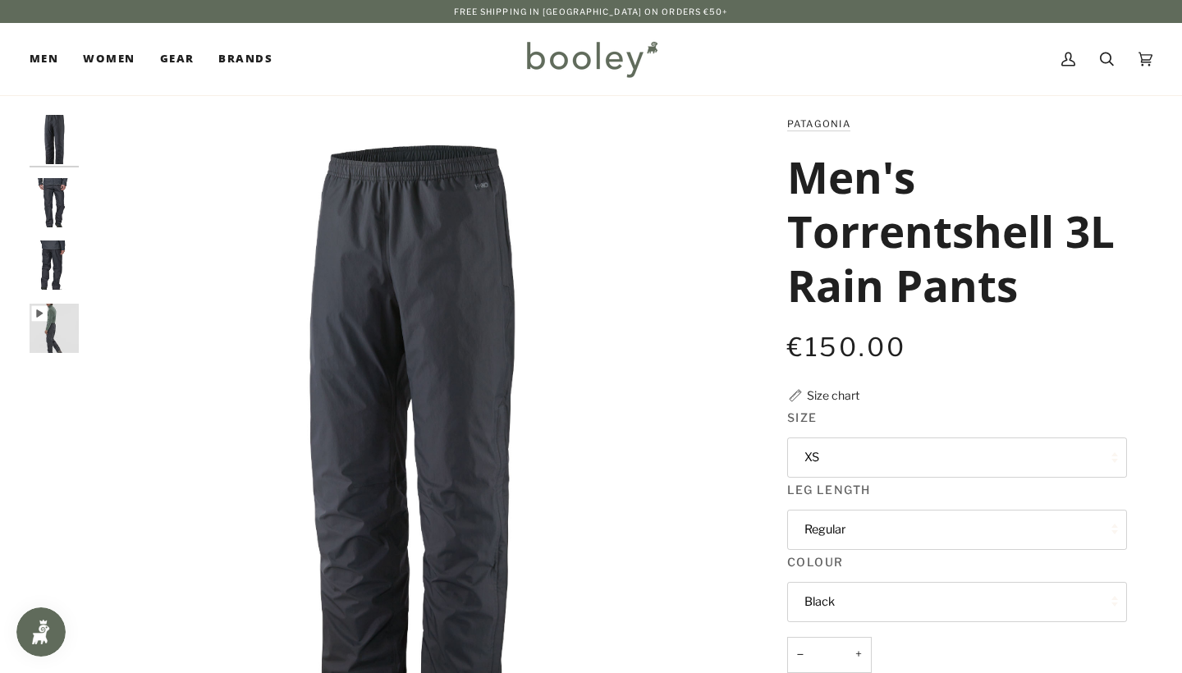
click at [54, 268] on img "Patagonia Men's Torrentshell 3L Rain Pants Black - Booley Galway" at bounding box center [54, 265] width 49 height 49
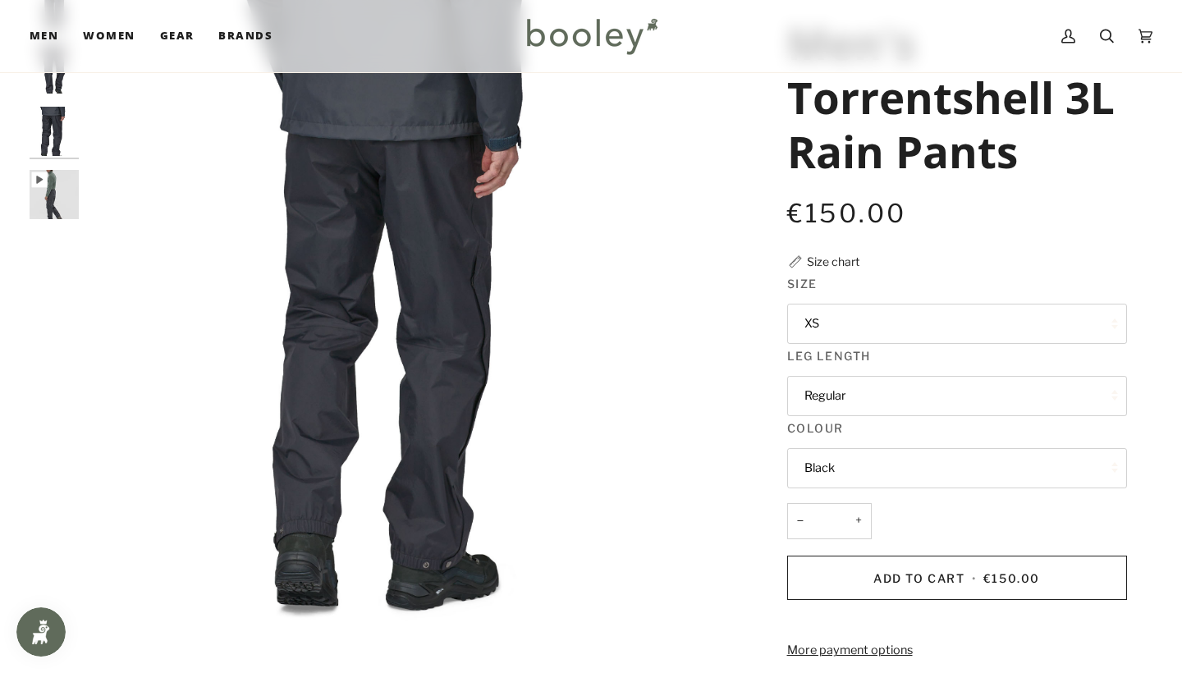
scroll to position [135, 0]
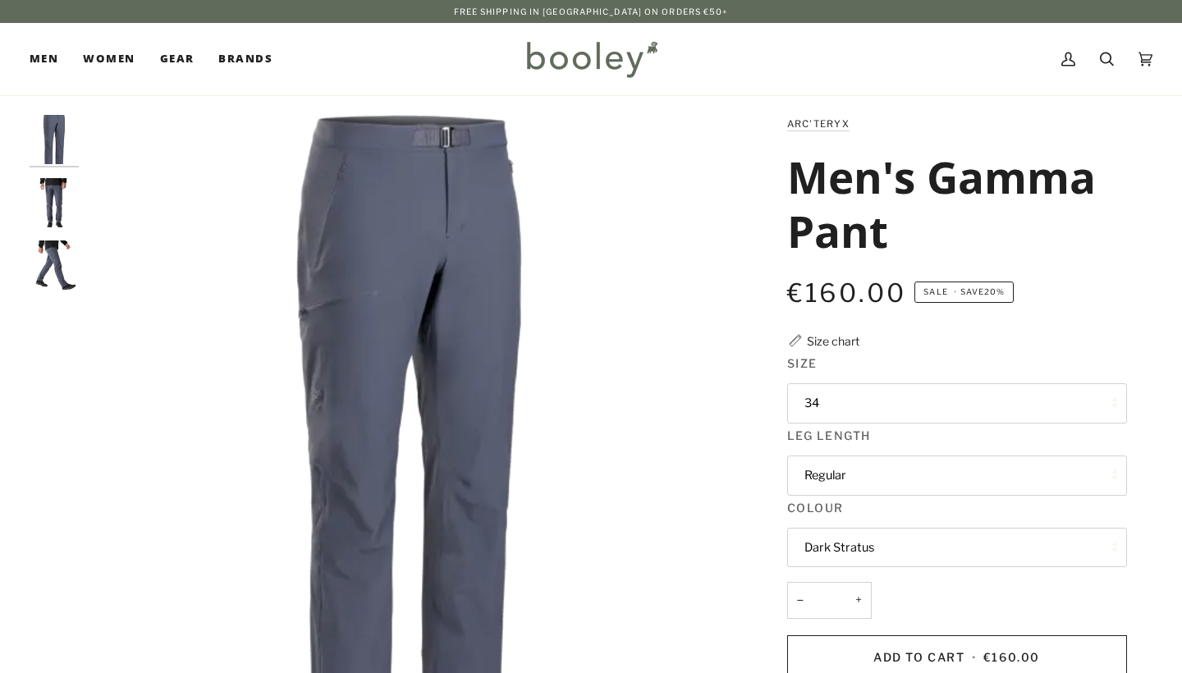
click at [841, 402] on button "34" at bounding box center [957, 403] width 340 height 40
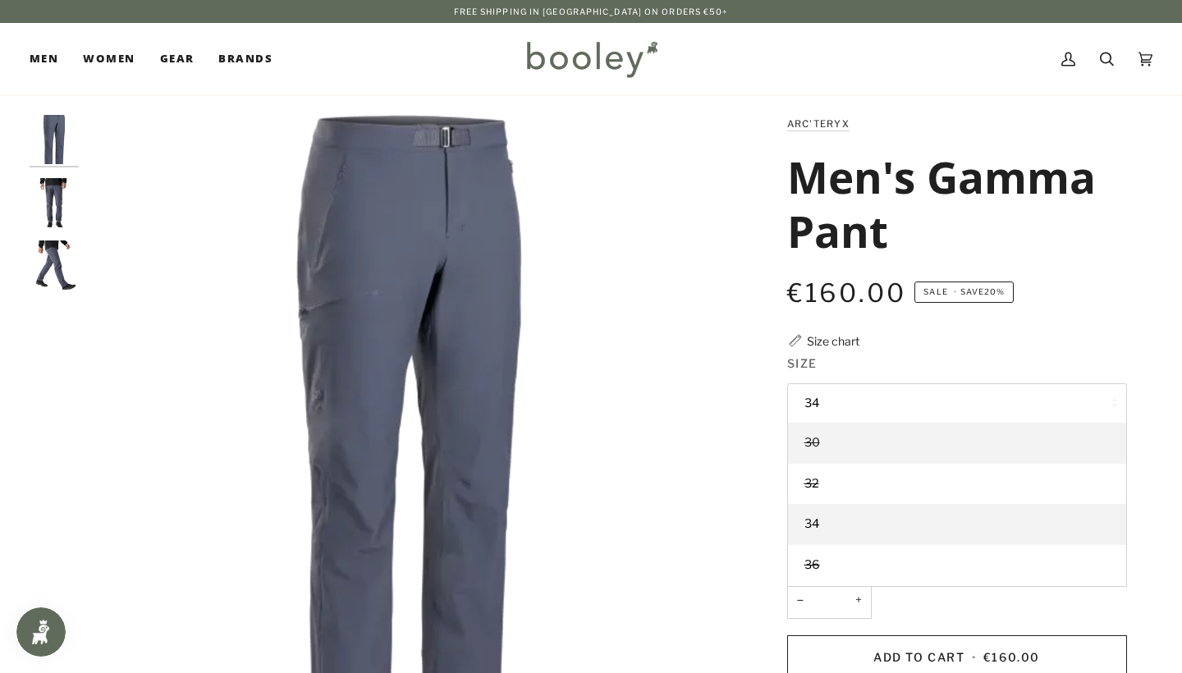
click at [819, 435] on span "30" at bounding box center [813, 442] width 16 height 15
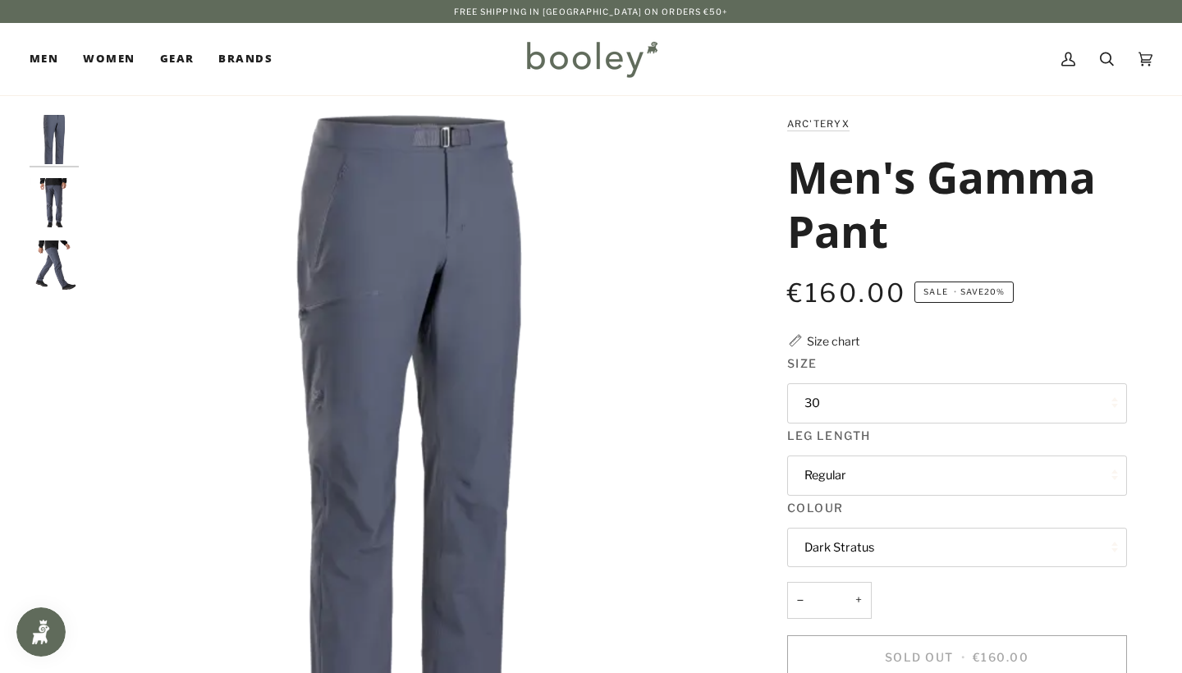
click at [836, 477] on button "Regular" at bounding box center [957, 476] width 340 height 40
click at [875, 551] on button "Dark Stratus" at bounding box center [957, 548] width 340 height 40
click at [526, 369] on img "Arc'teryx Men's Gamma Pant Dark Stratus - Booley Galway" at bounding box center [409, 437] width 644 height 644
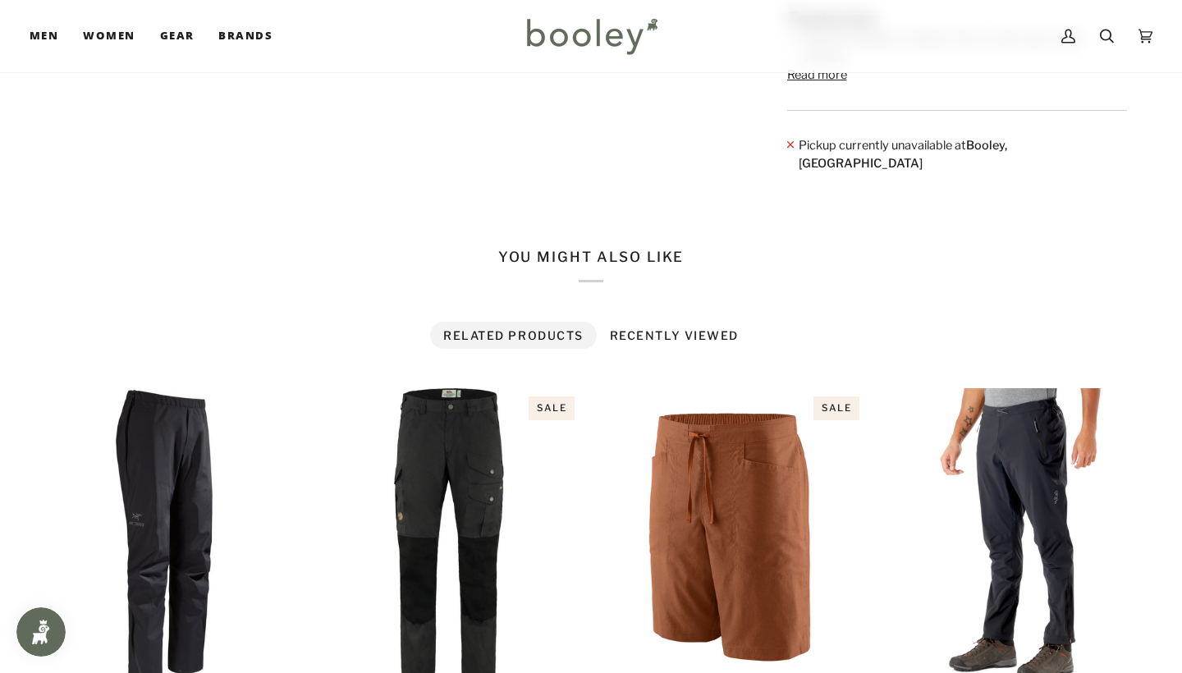
scroll to position [882, 0]
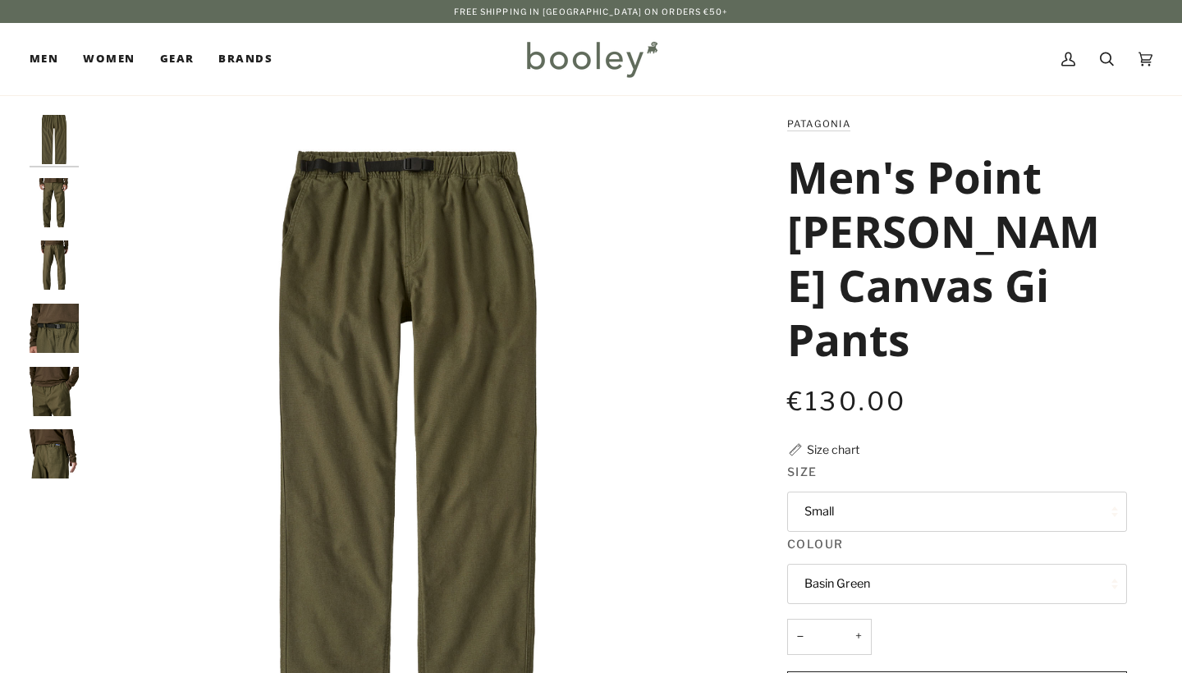
click at [73, 213] on img "Patagonia Men's Point Reyes Canvas Gi Pants Basin Green - Booley Galway" at bounding box center [54, 202] width 49 height 49
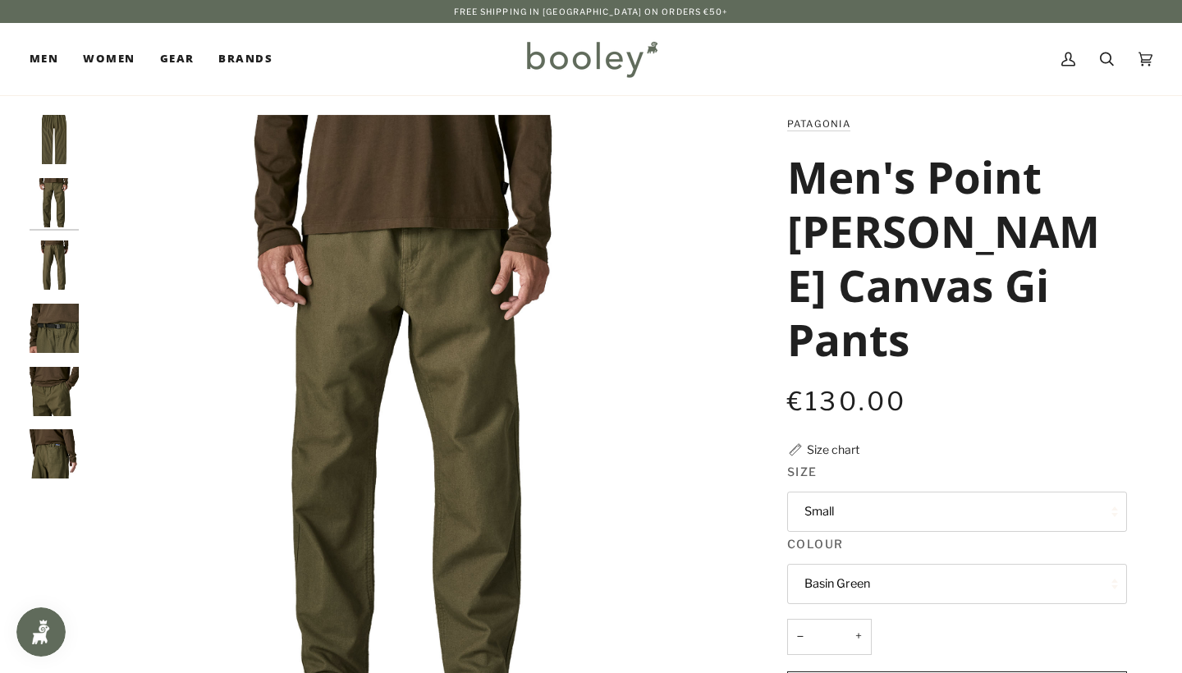
click at [68, 247] on img "Patagonia Men's Point Reyes Canvas Gi Pants Basin Green - Booley Galway" at bounding box center [54, 265] width 49 height 49
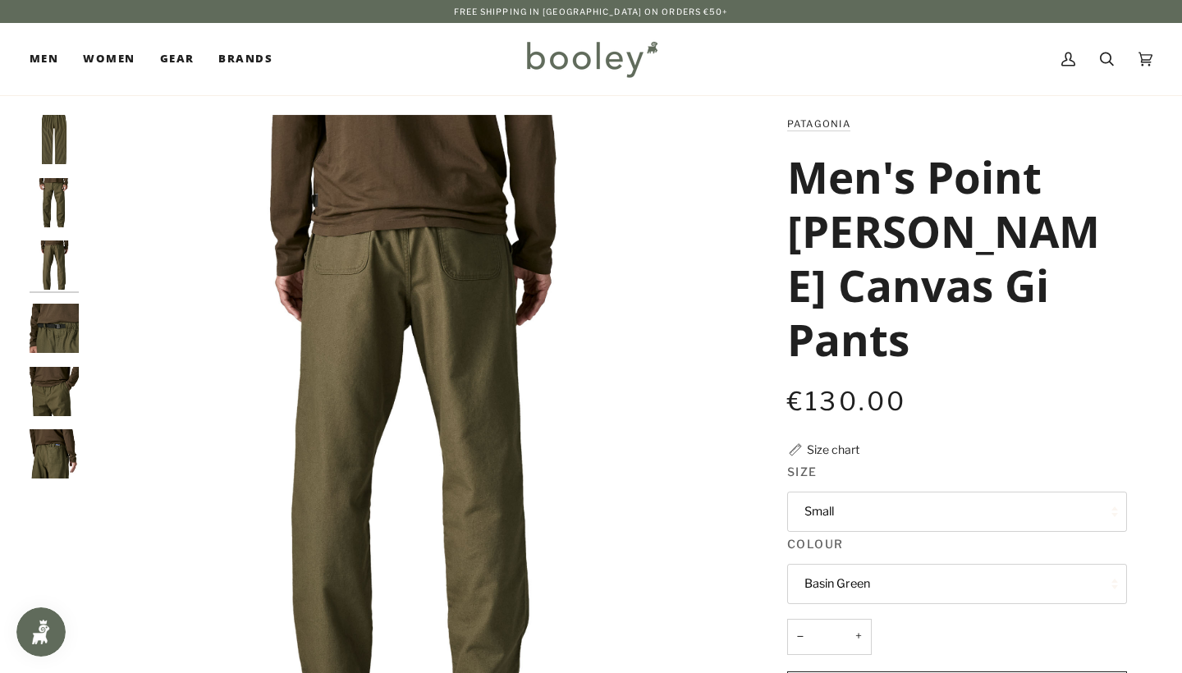
click at [71, 304] on img "Patagonia Men's Point Reyes Canvas Gi Pants Basin Green - Booley Galway" at bounding box center [54, 328] width 49 height 49
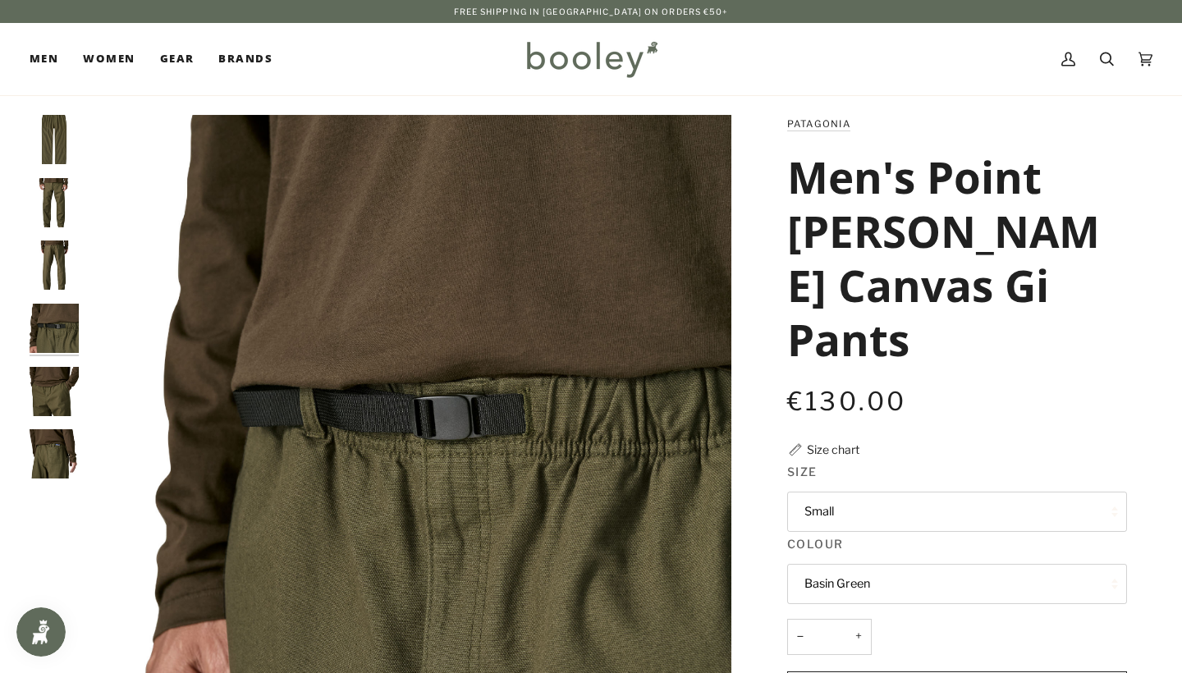
click at [64, 391] on img "Patagonia Men's Point Reyes Canvas Gi Pants Basin Green - Booley Galway" at bounding box center [54, 391] width 49 height 49
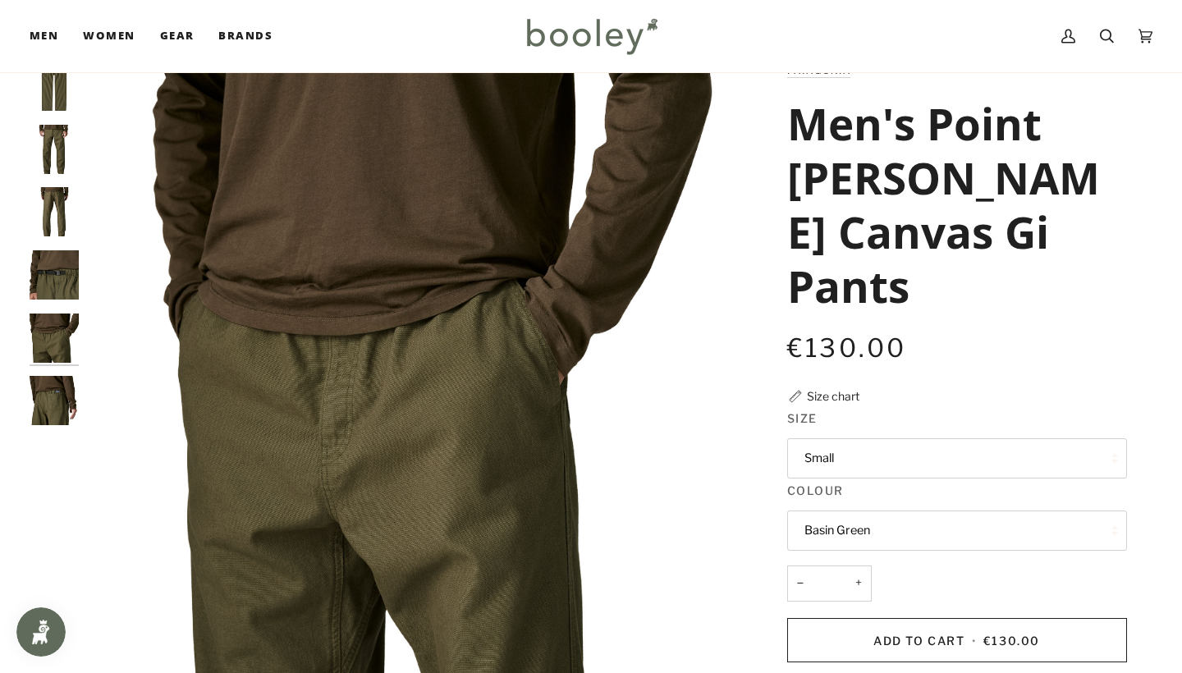
scroll to position [82, 0]
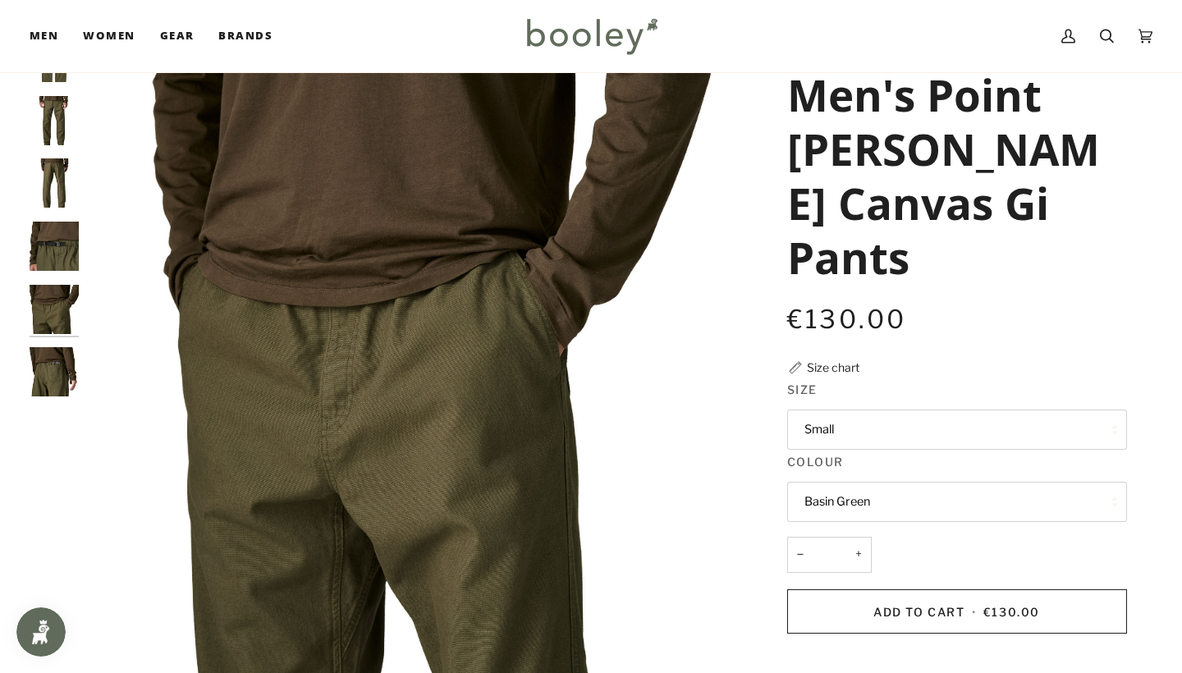
click at [52, 367] on img "Patagonia Men's Point Reyes Canvas Gi Pants Basin Green - Booley Galway" at bounding box center [54, 371] width 49 height 49
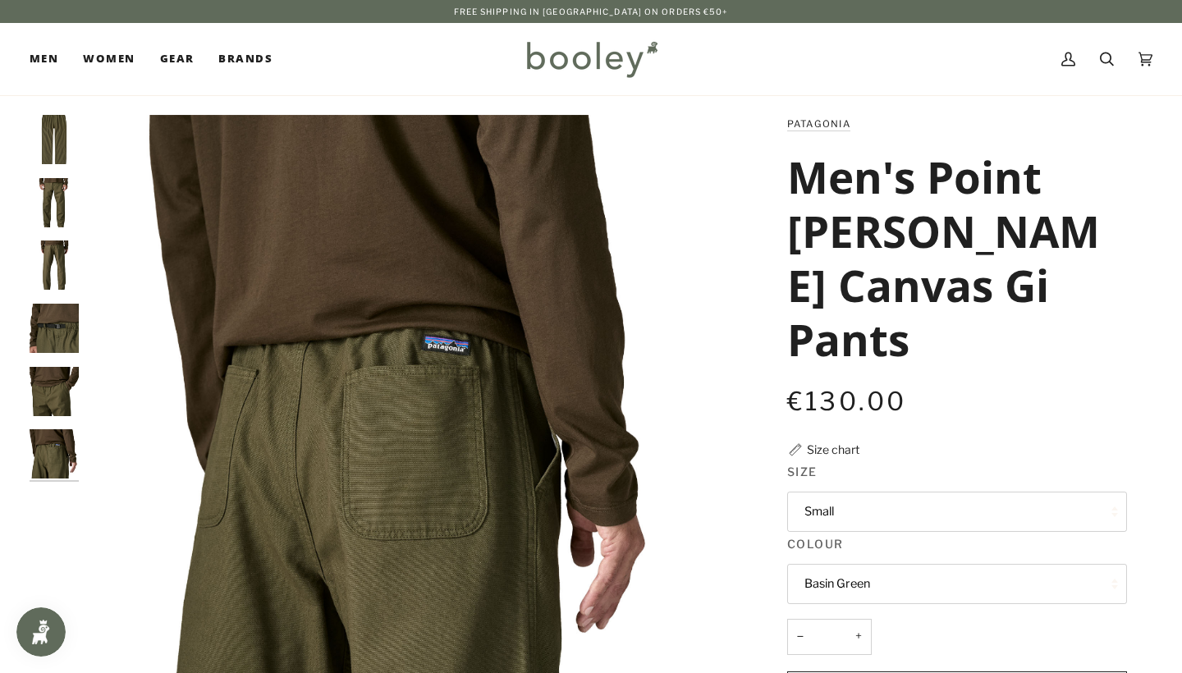
scroll to position [0, 0]
click at [80, 330] on div at bounding box center [58, 304] width 57 height 378
click at [48, 241] on img "Patagonia Men's Point Reyes Canvas Gi Pants Basin Green - Booley Galway" at bounding box center [54, 265] width 49 height 49
